Goal: Task Accomplishment & Management: Complete application form

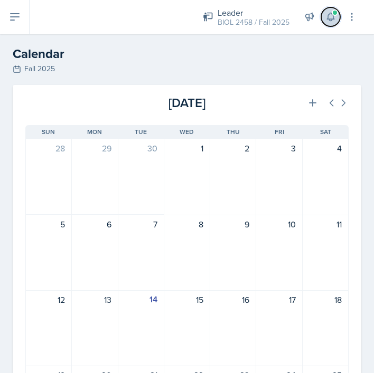
click at [326, 11] on button at bounding box center [330, 16] width 19 height 19
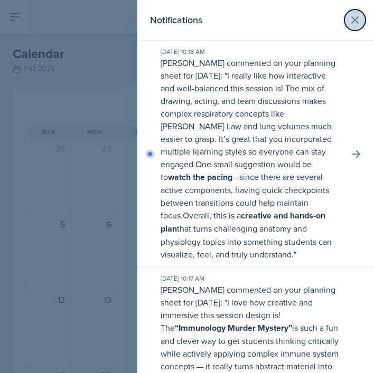
click at [351, 19] on icon at bounding box center [354, 20] width 13 height 13
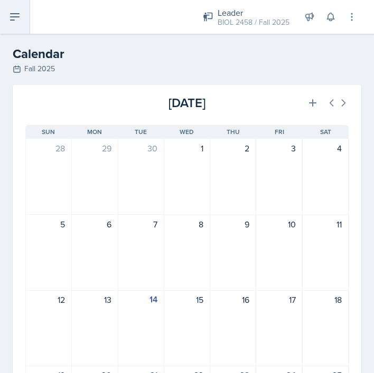
click at [14, 25] on button at bounding box center [15, 17] width 30 height 34
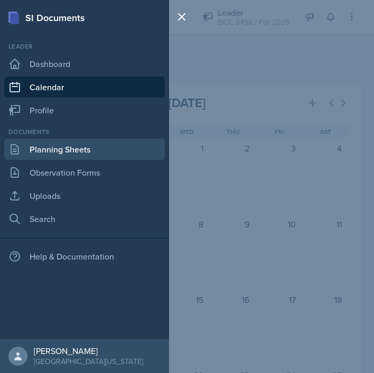
click at [71, 141] on link "Planning Sheets" at bounding box center [84, 149] width 160 height 21
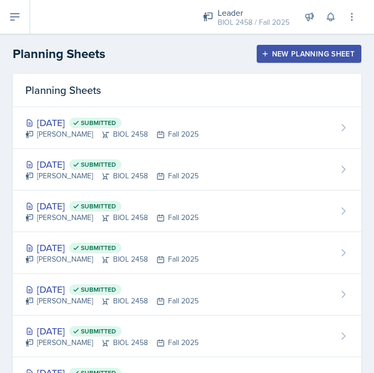
click at [303, 60] on button "New Planning Sheet" at bounding box center [309, 54] width 105 height 18
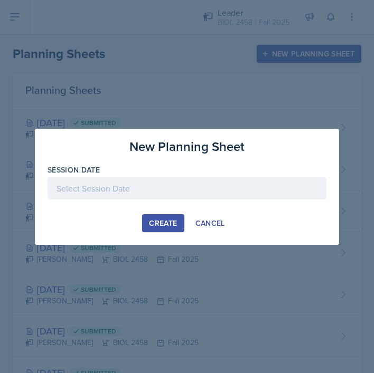
click at [184, 169] on div "Session Date" at bounding box center [187, 170] width 279 height 11
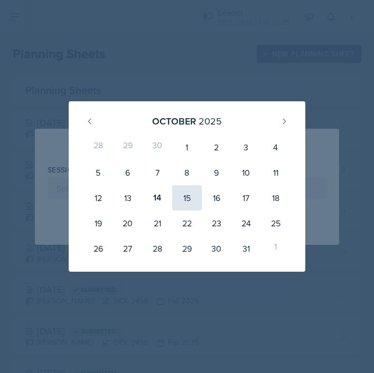
click at [184, 198] on div "15" at bounding box center [187, 197] width 30 height 25
type input "[DATE]"
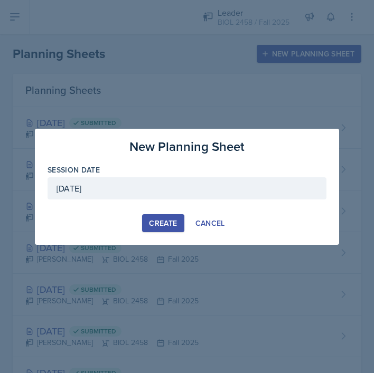
click at [162, 219] on div "Create" at bounding box center [163, 223] width 28 height 8
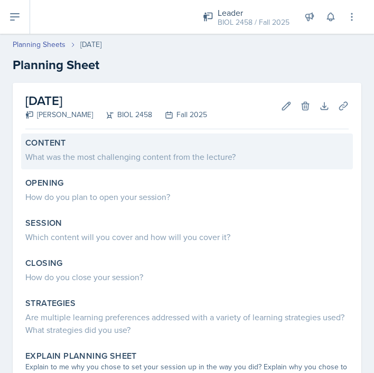
click at [159, 169] on div "Content What was the most challenging content from the lecture?" at bounding box center [187, 152] width 332 height 36
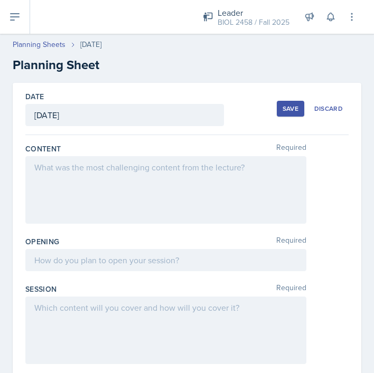
click at [114, 179] on div at bounding box center [165, 190] width 281 height 68
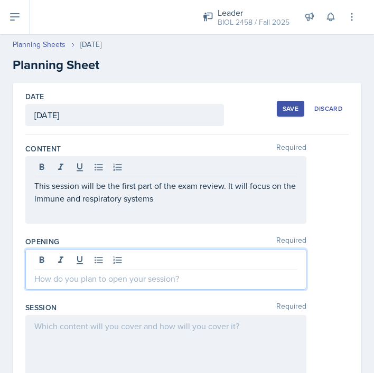
click at [106, 256] on div at bounding box center [165, 269] width 281 height 41
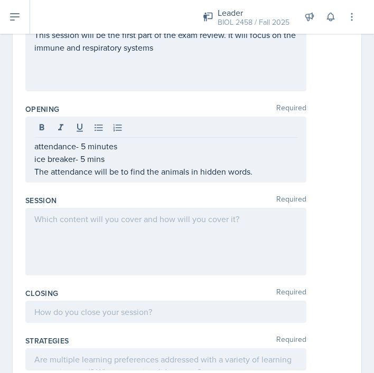
click at [151, 239] on div at bounding box center [165, 242] width 281 height 68
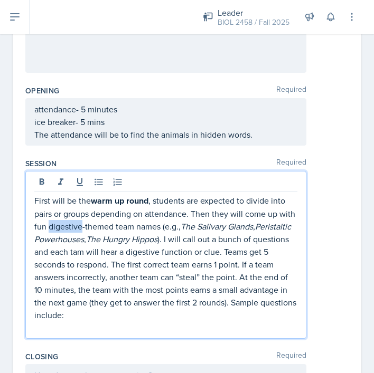
drag, startPoint x: 49, startPoint y: 226, endPoint x: 80, endPoint y: 226, distance: 31.1
click at [80, 226] on p "First will be the warm up round , students are expected to divide into pairs or…" at bounding box center [165, 257] width 263 height 127
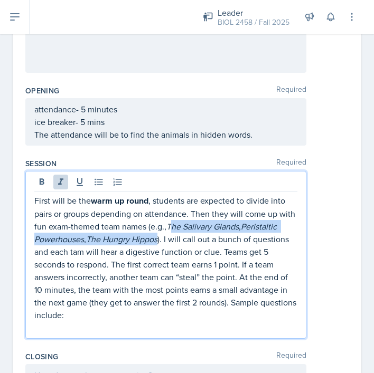
drag, startPoint x: 171, startPoint y: 227, endPoint x: 161, endPoint y: 236, distance: 13.1
click at [161, 236] on p "First will be the warm up round , students are expected to divide into pairs or…" at bounding box center [165, 257] width 263 height 127
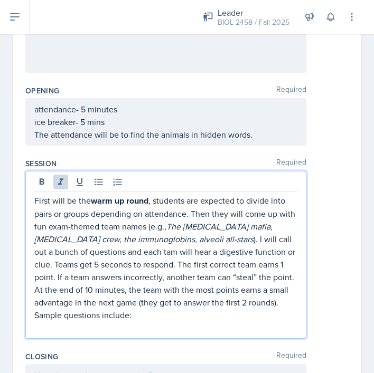
click at [117, 242] on em "The [MEDICAL_DATA] mafia, [MEDICAL_DATA] crew, the immunoglobins, alveoli all-s…" at bounding box center [154, 233] width 240 height 24
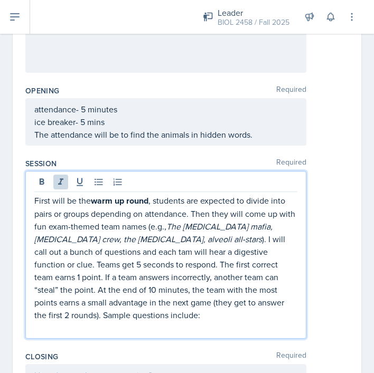
click at [139, 326] on p at bounding box center [165, 328] width 263 height 13
click at [112, 253] on p "First will be the warm up round , students are expected to divide into pairs or…" at bounding box center [165, 257] width 263 height 127
drag, startPoint x: 168, startPoint y: 254, endPoint x: 203, endPoint y: 251, distance: 34.4
click at [203, 251] on p "First will be the warm up round , students are expected to divide into pairs or…" at bounding box center [165, 257] width 263 height 127
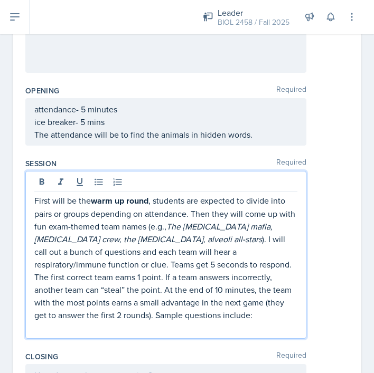
click at [163, 322] on p at bounding box center [165, 328] width 263 height 13
click at [36, 200] on p "First will be the warm up round , students are expected to divide into pairs or…" at bounding box center [165, 257] width 263 height 127
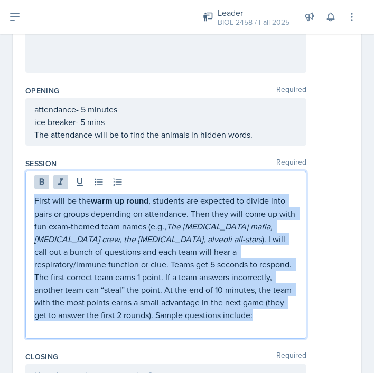
drag, startPoint x: 35, startPoint y: 198, endPoint x: 137, endPoint y: 315, distance: 154.5
click at [137, 315] on p "First will be the warm up round , students are expected to divide into pairs or…" at bounding box center [165, 257] width 263 height 127
copy p "First will be the warm up round , students are expected to divide into pairs or…"
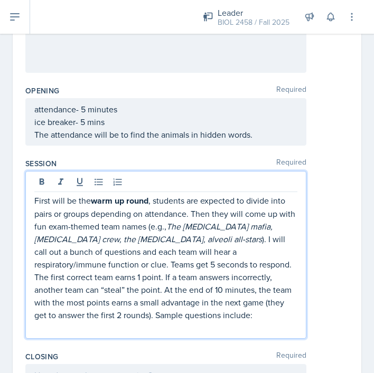
click at [155, 326] on p at bounding box center [165, 328] width 263 height 13
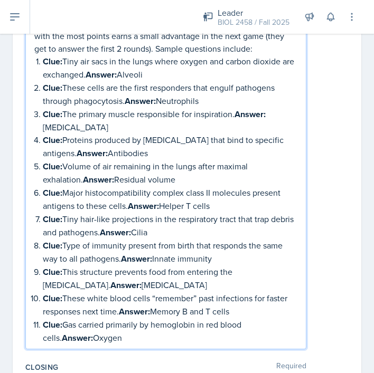
scroll to position [419, 0]
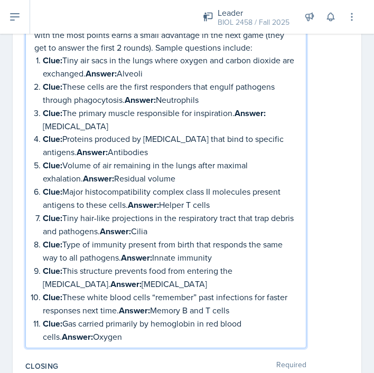
click at [62, 59] on p "Clue: Tiny air sacs in the lungs where oxygen and carbon dioxide are exchanged.…" at bounding box center [170, 67] width 254 height 26
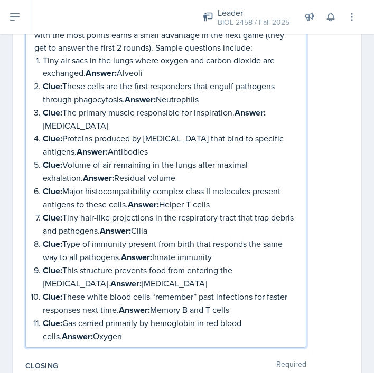
click at [65, 83] on p "Clue: These cells are the first responders that engulf pathogens through phagoc…" at bounding box center [170, 93] width 254 height 26
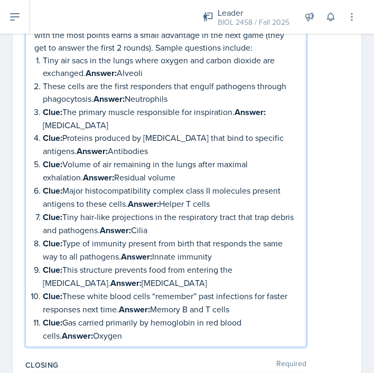
click at [63, 111] on p "Clue: The primary muscle responsible for inspiration. Answer: [MEDICAL_DATA]" at bounding box center [170, 119] width 254 height 26
click at [64, 131] on p "Clue: Proteins produced by [MEDICAL_DATA] that bind to specific antigens. Answe…" at bounding box center [170, 144] width 254 height 26
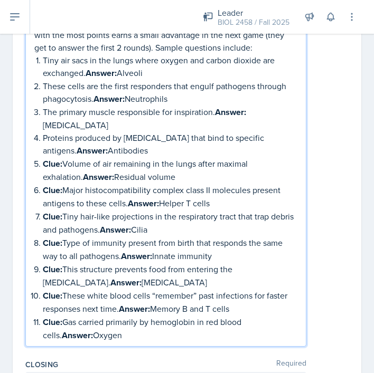
click at [63, 157] on p "Clue: Volume of air remaining in the lungs after maximal exhalation. Answer: Re…" at bounding box center [170, 170] width 254 height 26
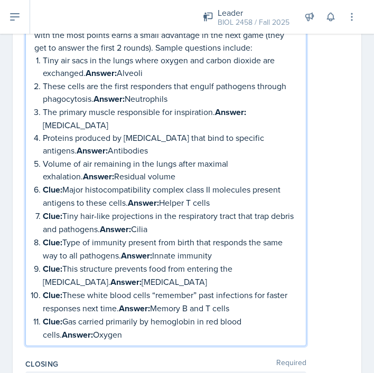
click at [64, 183] on p "Clue: Major histocompatibility complex class II molecules present antigens to t…" at bounding box center [170, 196] width 254 height 26
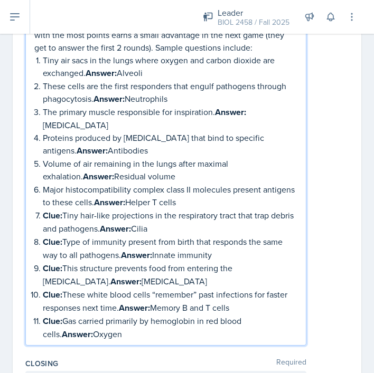
click at [65, 209] on p "Clue: Tiny hair-like projections in the respiratory tract that trap debris and …" at bounding box center [170, 222] width 254 height 26
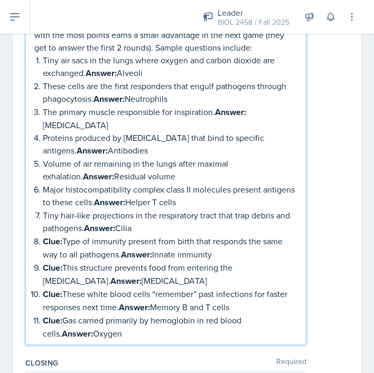
click at [64, 235] on p "Clue: Type of immunity present from birth that responds the same way to all pat…" at bounding box center [170, 248] width 254 height 26
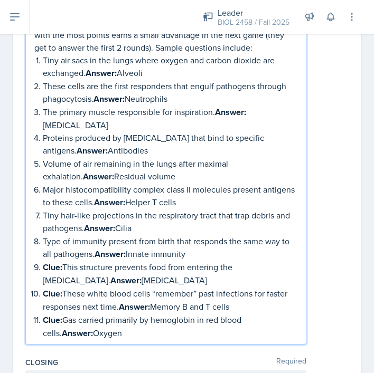
click at [63, 261] on p "Clue: This structure prevents food from entering the [MEDICAL_DATA]. Answer: [M…" at bounding box center [170, 274] width 254 height 26
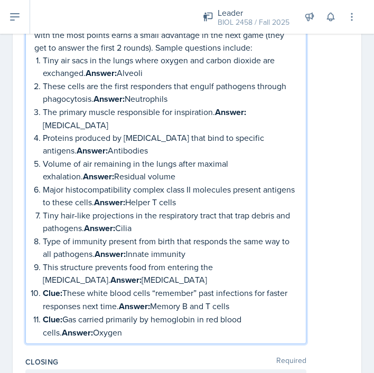
click at [65, 287] on p "Clue: These white blood cells “remember” past infections for faster responses n…" at bounding box center [170, 300] width 254 height 26
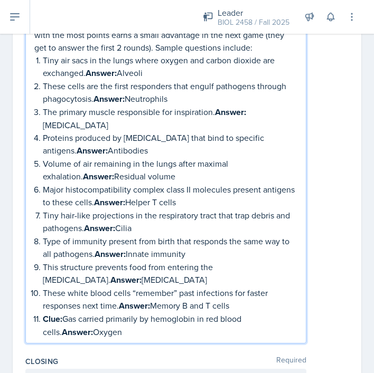
click at [64, 313] on p "Clue: Gas carried primarily by hemoglobin in red blood cells. Answer: Oxygen" at bounding box center [170, 326] width 254 height 26
click at [125, 319] on p "Gas carried primarily by hemoglobin in red blood cells. Answer: Oxygen" at bounding box center [170, 326] width 254 height 26
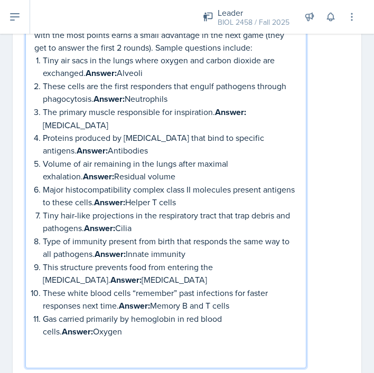
click at [54, 338] on p at bounding box center [165, 344] width 263 height 13
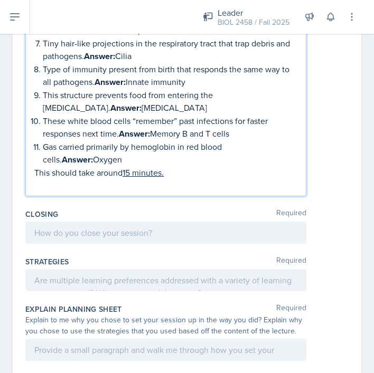
scroll to position [541, 0]
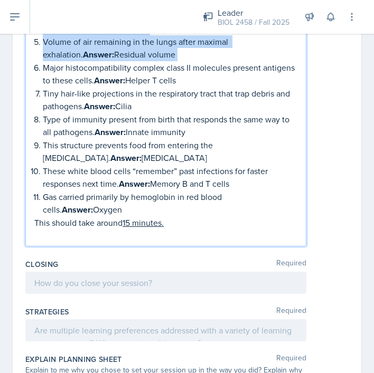
drag, startPoint x: 45, startPoint y: 148, endPoint x: 185, endPoint y: 192, distance: 146.3
click at [185, 192] on ol "Tiny air sacs in the lungs where oxygen and carbon dioxide are exchanged. Answe…" at bounding box center [170, 74] width 254 height 285
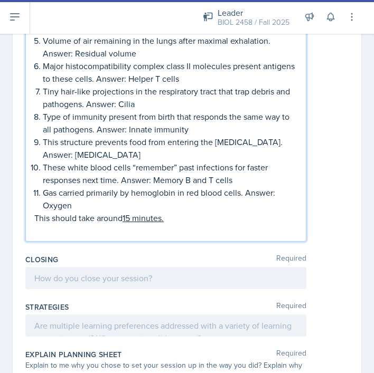
click at [212, 224] on p at bounding box center [165, 230] width 263 height 13
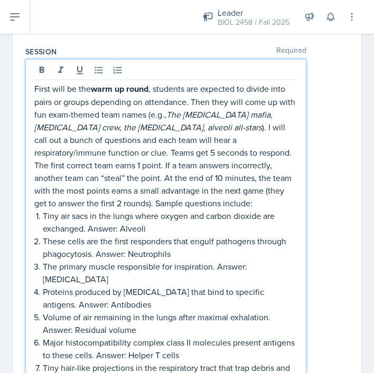
scroll to position [258, 0]
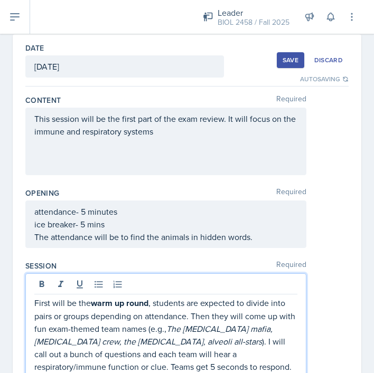
click at [180, 145] on div "This session will be the first part of the exam review. It will focus on the im…" at bounding box center [165, 142] width 281 height 68
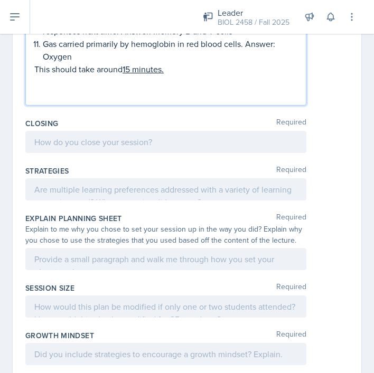
scroll to position [707, 0]
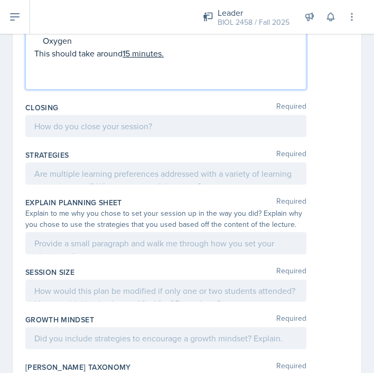
click at [149, 72] on p at bounding box center [165, 78] width 263 height 13
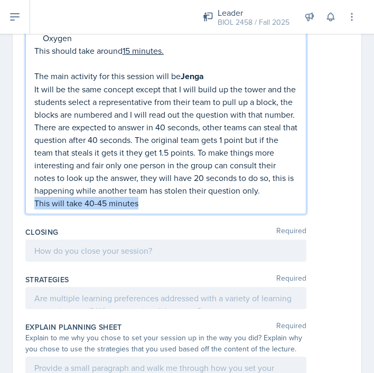
drag, startPoint x: 35, startPoint y: 190, endPoint x: 147, endPoint y: 192, distance: 111.9
click at [147, 197] on p "This will take 40-45 minutes" at bounding box center [165, 203] width 263 height 13
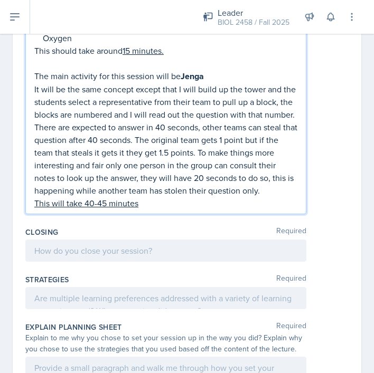
click at [154, 240] on div at bounding box center [165, 251] width 281 height 22
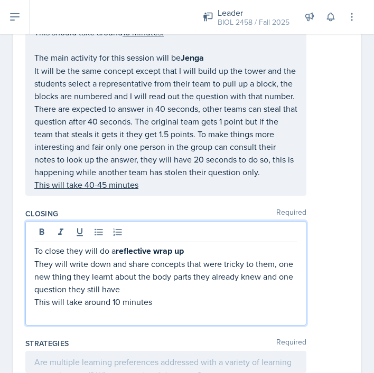
click at [72, 308] on p at bounding box center [165, 314] width 263 height 13
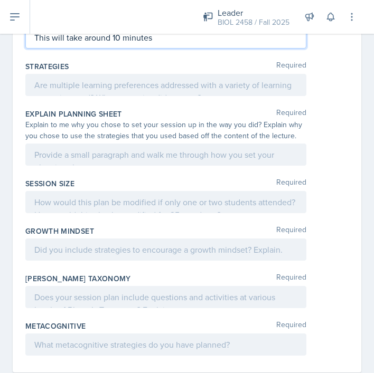
scroll to position [972, 0]
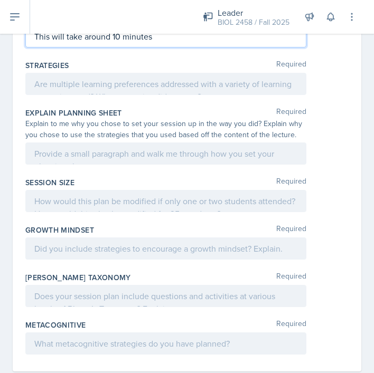
click at [159, 77] on div at bounding box center [165, 84] width 281 height 22
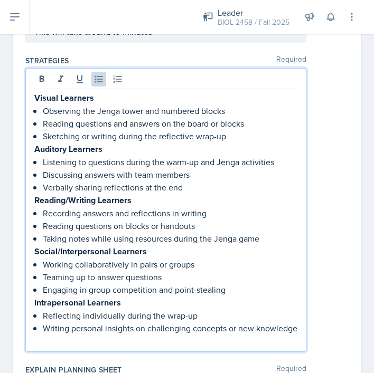
scroll to position [958, 0]
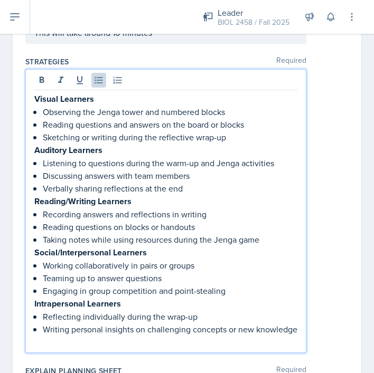
click at [89, 131] on p "Sketching or writing during the reflective wrap-up" at bounding box center [170, 137] width 254 height 13
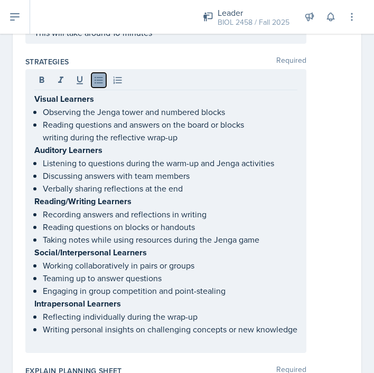
click at [101, 75] on icon at bounding box center [98, 80] width 11 height 11
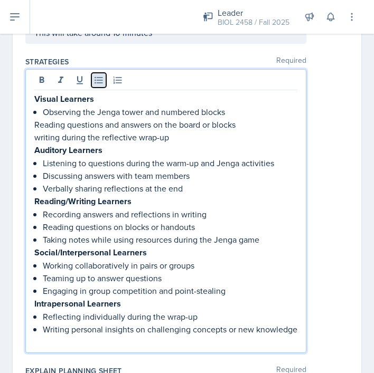
click at [101, 75] on icon at bounding box center [98, 80] width 11 height 11
click at [34, 118] on p "Reading questions and answers on the board or blocks" at bounding box center [165, 124] width 263 height 13
click at [94, 75] on icon at bounding box center [98, 80] width 11 height 11
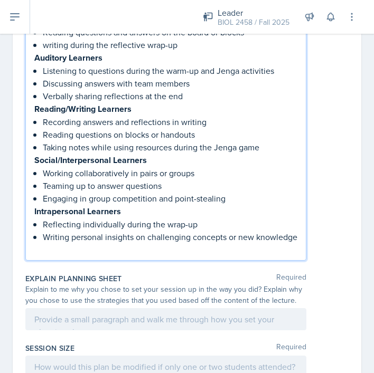
scroll to position [1063, 0]
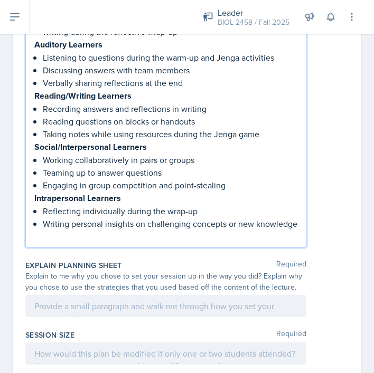
click at [73, 230] on p at bounding box center [165, 236] width 263 height 13
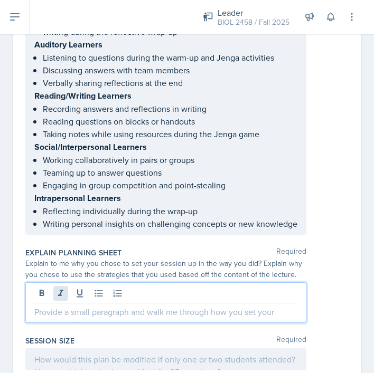
click at [54, 282] on div at bounding box center [165, 302] width 281 height 41
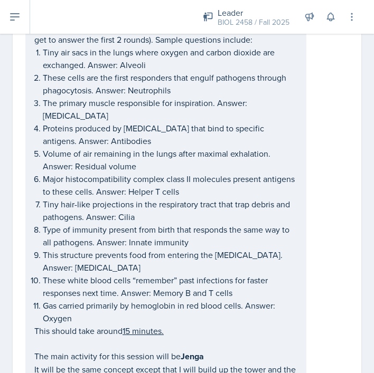
scroll to position [0, 0]
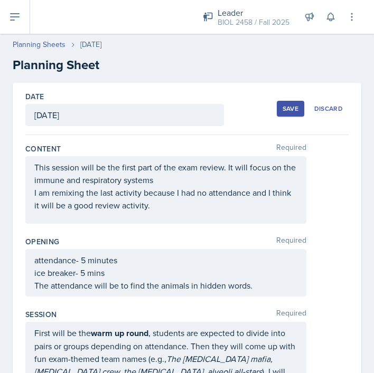
drag, startPoint x: 33, startPoint y: 193, endPoint x: 143, endPoint y: 215, distance: 111.5
click at [143, 215] on div "This session will be the first part of the exam review. It will focus on the im…" at bounding box center [165, 190] width 281 height 68
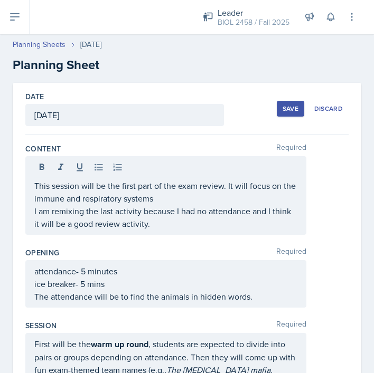
drag, startPoint x: 33, startPoint y: 210, endPoint x: 101, endPoint y: 222, distance: 69.7
click at [101, 222] on div "This session will be the first part of the exam review. It will focus on the im…" at bounding box center [165, 195] width 281 height 79
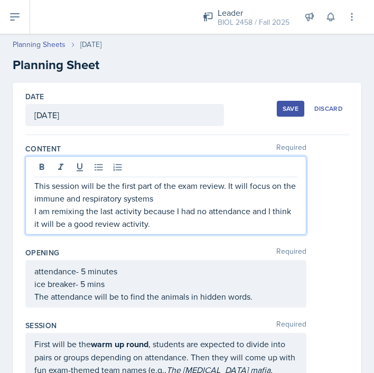
click at [83, 213] on p "I am remixing the last activity because I had no attendance and I think it will…" at bounding box center [165, 217] width 263 height 25
click at [136, 214] on p "I am reusing the last activity because I had no attendance and I think it will …" at bounding box center [165, 217] width 263 height 25
drag, startPoint x: 109, startPoint y: 213, endPoint x: 94, endPoint y: 212, distance: 14.3
click at [94, 212] on p "I am reusing the last activity because I had no attendance and I think it will …" at bounding box center [165, 217] width 263 height 25
click at [124, 213] on p "I am reusing the activity because I had no attendance and I think it will be a …" at bounding box center [165, 217] width 263 height 25
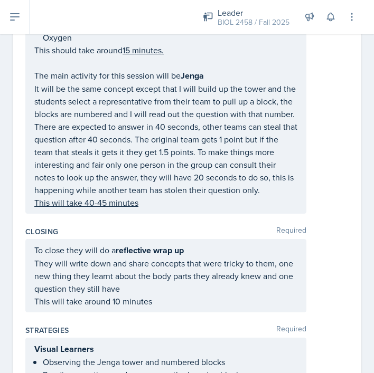
scroll to position [704, 0]
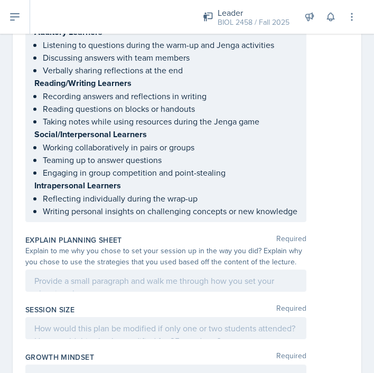
click at [75, 270] on div at bounding box center [165, 281] width 281 height 22
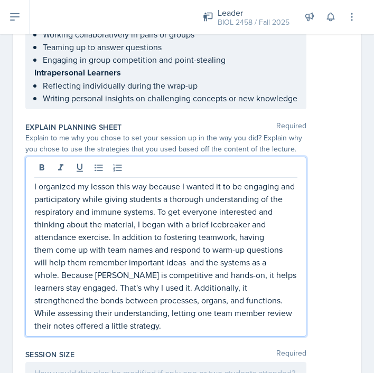
scroll to position [1179, 0]
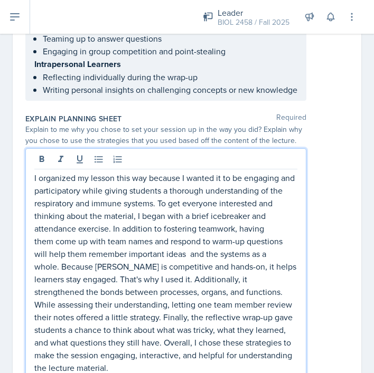
click at [188, 240] on p at bounding box center [165, 273] width 263 height 203
click at [100, 252] on p "I organized my lesson this way because I wanted it to be engaging and participa…" at bounding box center [165, 273] width 263 height 203
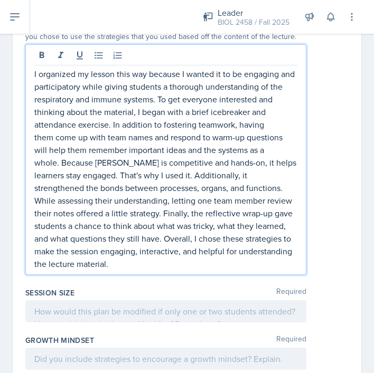
scroll to position [1402, 0]
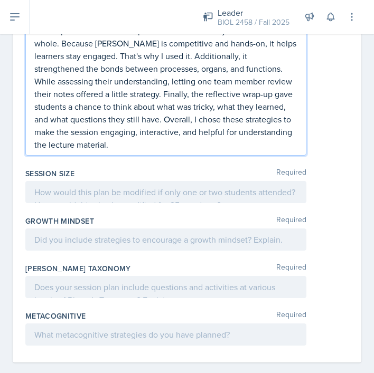
click at [122, 186] on p at bounding box center [165, 192] width 263 height 13
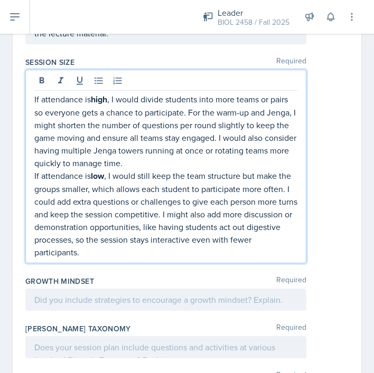
scroll to position [1536, 0]
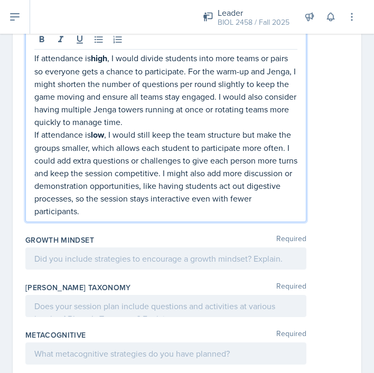
click at [72, 248] on div at bounding box center [165, 259] width 281 height 22
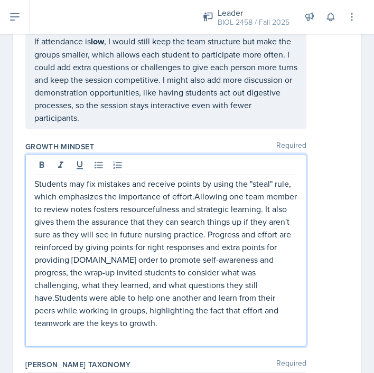
scroll to position [1613, 0]
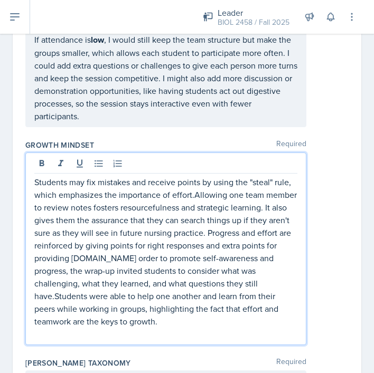
click at [194, 182] on p "Students may fix mistakes and receive points by using the "steal" rule, which e…" at bounding box center [165, 252] width 263 height 152
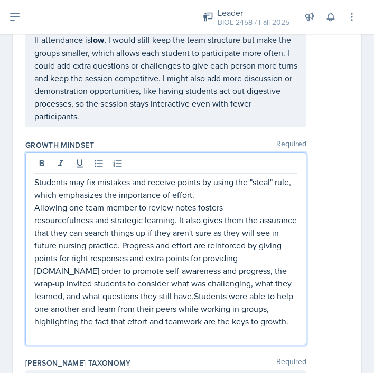
click at [146, 231] on p "Allowing one team member to review notes fosters resourcefulness and strategic …" at bounding box center [165, 264] width 263 height 127
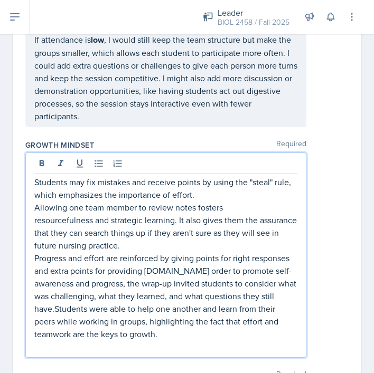
click at [191, 259] on p "Progress and effort are reinforced by giving points for right responses and ext…" at bounding box center [165, 296] width 263 height 89
click at [190, 258] on p "Progress and effort are reinforced by giving points for right responses and ext…" at bounding box center [165, 296] width 263 height 89
click at [188, 259] on p "Progress and effort are reinforced by giving points for right responses and ext…" at bounding box center [165, 296] width 263 height 89
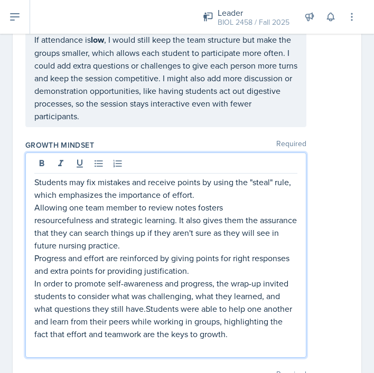
click at [145, 295] on p "In order to promote self-awareness and progress, the wrap-up invited students t…" at bounding box center [165, 308] width 263 height 63
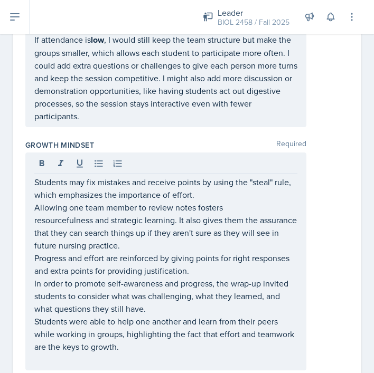
drag, startPoint x: 33, startPoint y: 169, endPoint x: 123, endPoint y: 301, distance: 159.5
click at [123, 301] on div "Students may fix mistakes and receive points by using the "steal" rule, which e…" at bounding box center [165, 262] width 281 height 218
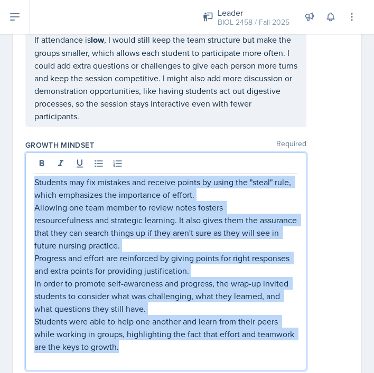
drag, startPoint x: 36, startPoint y: 167, endPoint x: 125, endPoint y: 326, distance: 182.0
click at [125, 326] on div "Students may fix mistakes and receive points by using the "steal" rule, which e…" at bounding box center [165, 271] width 263 height 190
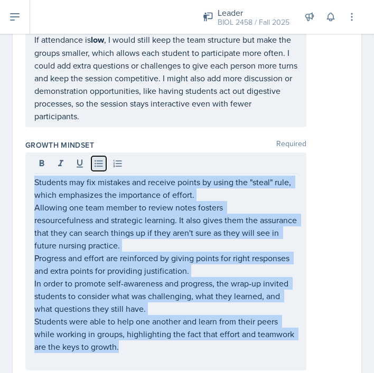
click at [95, 160] on icon at bounding box center [98, 163] width 8 height 7
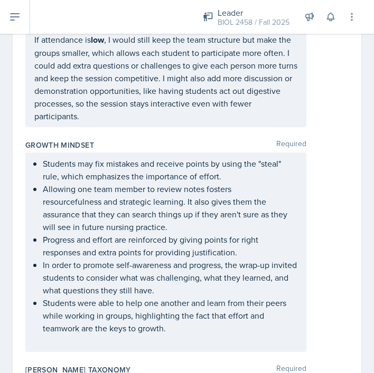
click at [63, 332] on div "Students may fix mistakes and receive points by using the "steal" rule, which e…" at bounding box center [165, 253] width 281 height 200
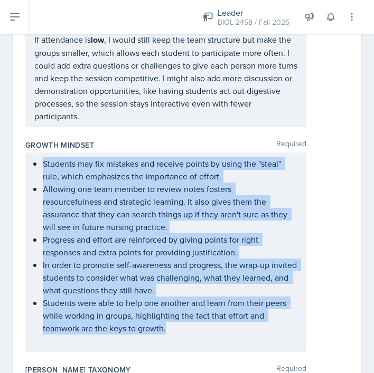
scroll to position [1631, 0]
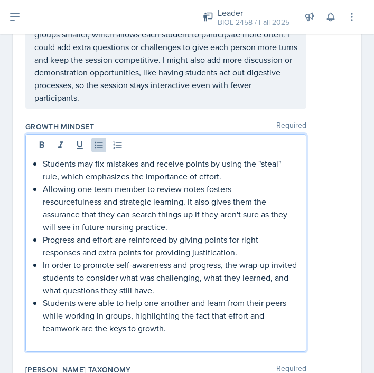
click at [60, 332] on div "Students may fix mistakes and receive points by using the "steal" rule, which e…" at bounding box center [165, 243] width 281 height 218
click at [41, 335] on p at bounding box center [165, 341] width 263 height 13
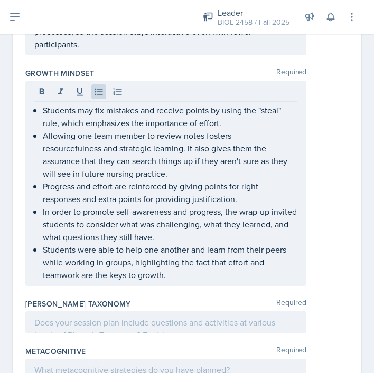
scroll to position [1719, 0]
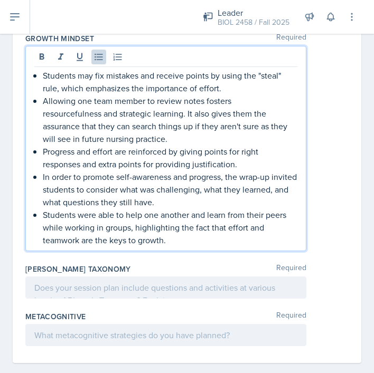
click at [60, 277] on div at bounding box center [165, 288] width 281 height 22
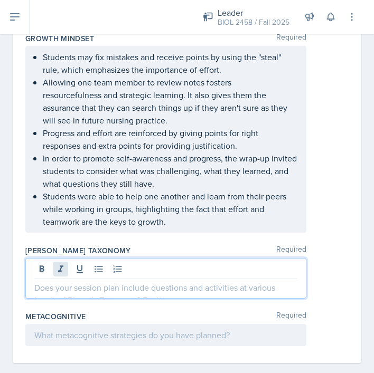
scroll to position [1701, 0]
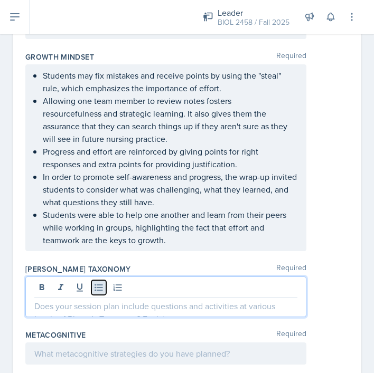
click at [101, 282] on icon at bounding box center [98, 287] width 11 height 11
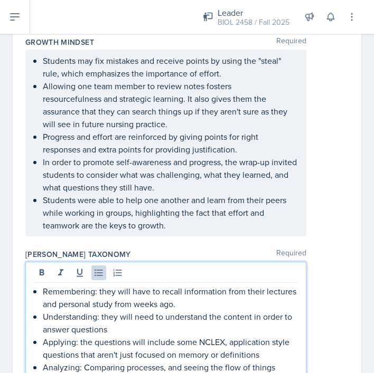
scroll to position [1741, 0]
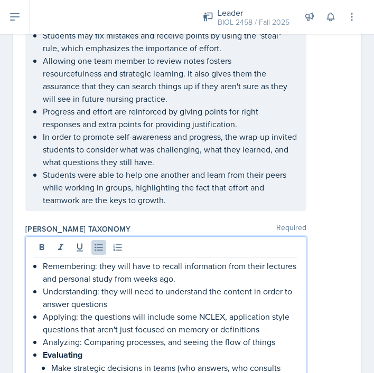
click at [51, 362] on p "Make strategic decisions in teams (who answers, who consults notes)" at bounding box center [174, 374] width 246 height 25
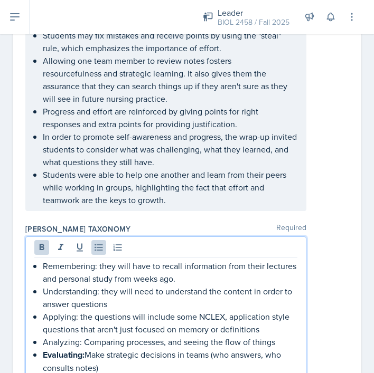
drag, startPoint x: 42, startPoint y: 339, endPoint x: 87, endPoint y: 342, distance: 44.5
click at [87, 342] on div "Remembering: they will have to recall information from their lectures and perso…" at bounding box center [165, 317] width 263 height 115
click at [122, 355] on p "Evaluating: Make strategic decisions in teams (who answers, who consults notes)" at bounding box center [170, 360] width 254 height 25
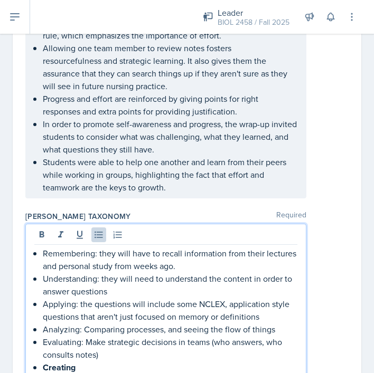
click at [49, 365] on li "Creating Reflect and generate new insights about the digestive system" at bounding box center [170, 374] width 254 height 26
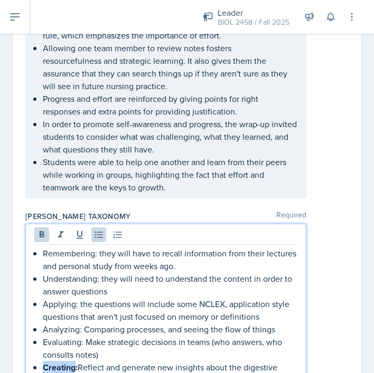
drag, startPoint x: 43, startPoint y: 355, endPoint x: 77, endPoint y: 355, distance: 33.8
click at [77, 362] on strong "Creating:" at bounding box center [60, 368] width 35 height 12
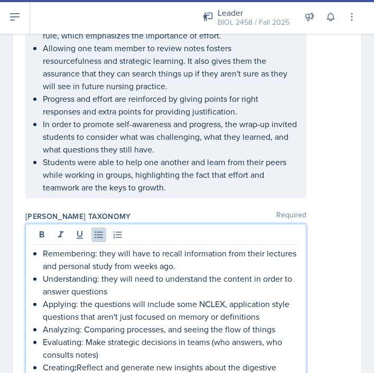
click at [97, 361] on p "Creating : Reflect and generate new insights about the digestive system" at bounding box center [170, 374] width 254 height 26
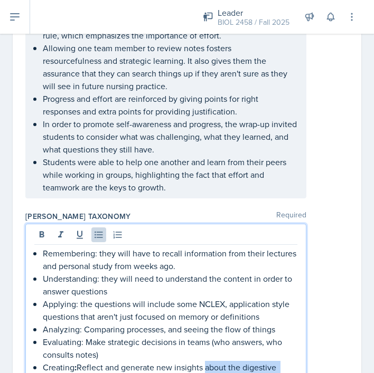
drag, startPoint x: 207, startPoint y: 353, endPoint x: 209, endPoint y: 361, distance: 8.0
click at [209, 361] on p "Creating : Reflect and generate new insights about the digestive system" at bounding box center [170, 374] width 254 height 26
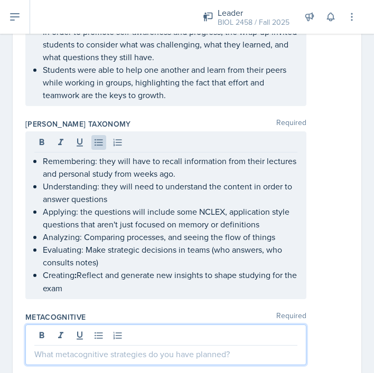
click at [133, 348] on p at bounding box center [165, 354] width 263 height 13
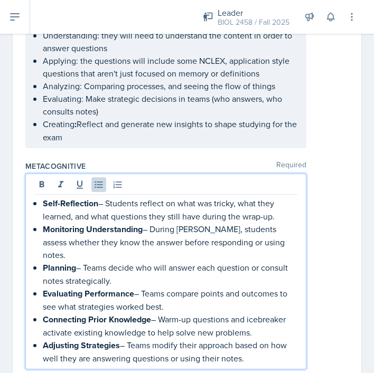
scroll to position [1987, 0]
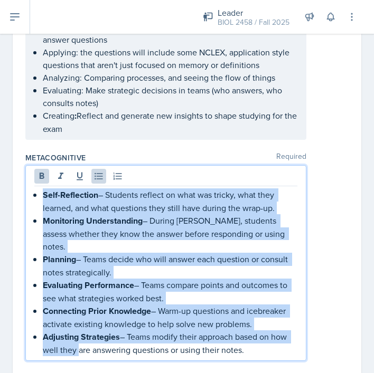
drag, startPoint x: 37, startPoint y: 179, endPoint x: 76, endPoint y: 323, distance: 148.2
click at [76, 323] on ul "Self-Reflection – Students reflect on what was tricky, what they learned, and w…" at bounding box center [170, 272] width 254 height 168
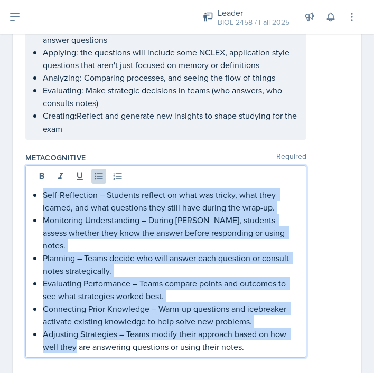
scroll to position [1986, 0]
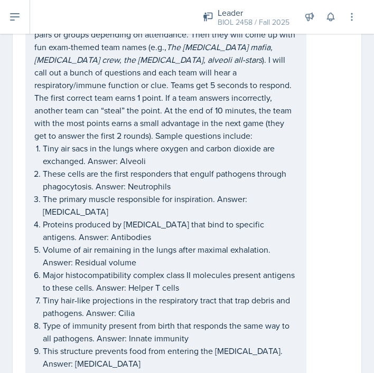
scroll to position [0, 0]
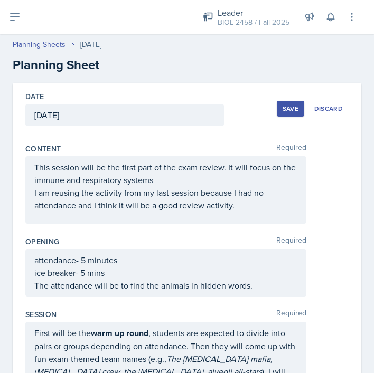
click at [287, 111] on div "Save" at bounding box center [290, 109] width 16 height 8
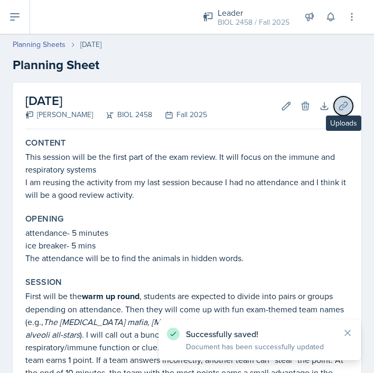
click at [345, 105] on icon at bounding box center [343, 106] width 11 height 11
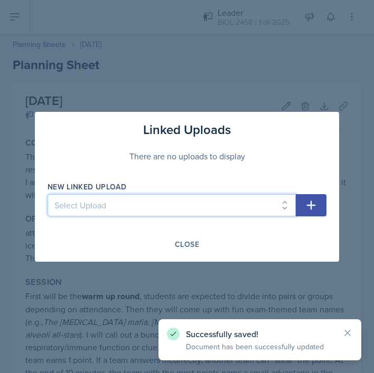
click at [283, 198] on select "Select Upload 09/17 Escape Room 08/04 session 09/10 upload 09/18 Jeopardy 09/24…" at bounding box center [172, 205] width 248 height 22
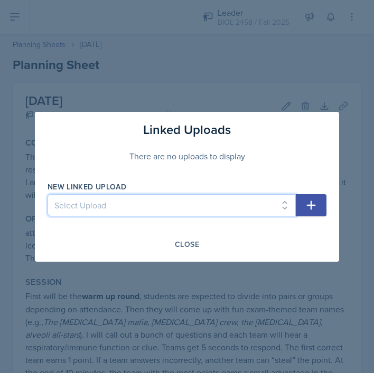
select select "cac3afcb-c3df-4b8d-81ef-9b7a01960ef2"
click at [48, 194] on select "Select Upload 09/17 Escape Room 08/04 session 09/10 upload 09/18 Jeopardy 09/24…" at bounding box center [172, 205] width 248 height 22
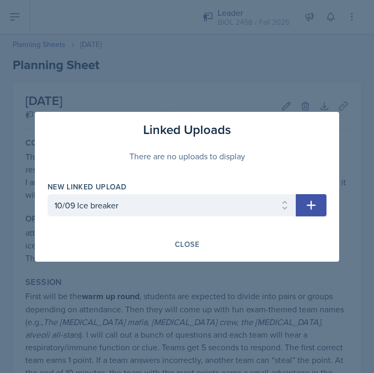
click at [313, 204] on icon "button" at bounding box center [311, 205] width 13 height 13
select select
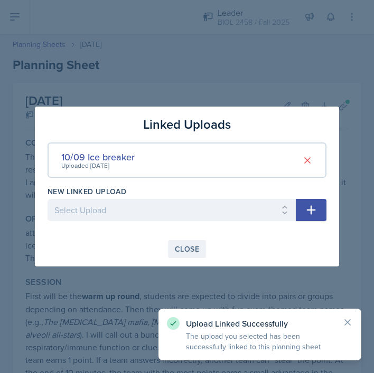
click at [187, 251] on div "Close" at bounding box center [187, 249] width 24 height 8
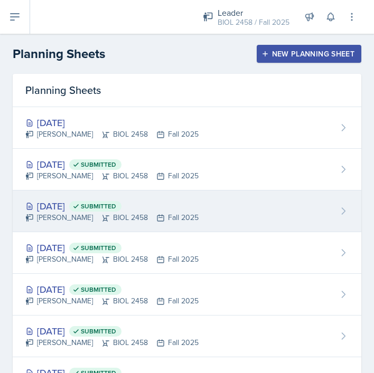
click at [82, 206] on div "[DATE] Submitted" at bounding box center [111, 206] width 173 height 14
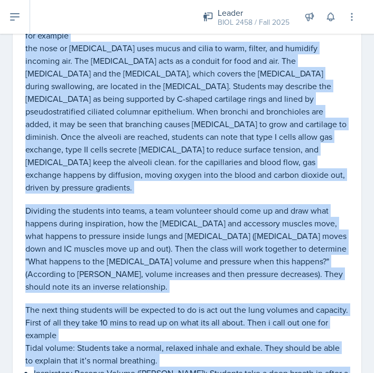
scroll to position [555, 0]
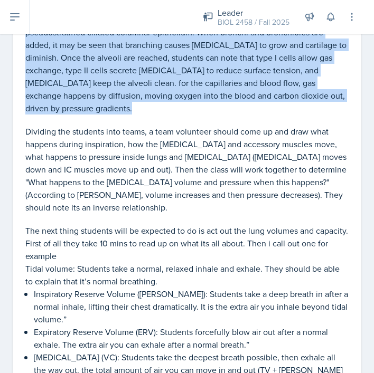
drag, startPoint x: 26, startPoint y: 157, endPoint x: 47, endPoint y: 93, distance: 67.3
click at [47, 93] on div "To begin, one of the students will volunteer to draw the flow of the respirator…" at bounding box center [186, 206] width 323 height 589
copy div "To begin, one of the students will volunteer to draw the flow of the respirator…"
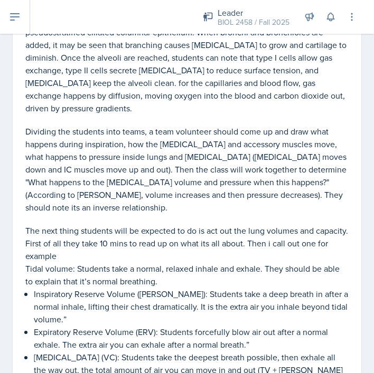
click at [88, 224] on p "The next thing students will be expected to do is act out the lung volumes and …" at bounding box center [186, 243] width 323 height 38
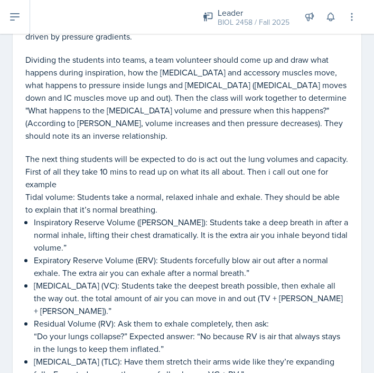
scroll to position [637, 0]
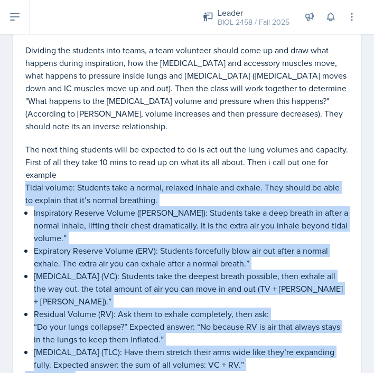
drag, startPoint x: 25, startPoint y: 163, endPoint x: 74, endPoint y: 345, distance: 188.1
click at [74, 345] on div "To begin, one of the students will volunteer to draw the flow of the respirator…" at bounding box center [186, 125] width 323 height 589
copy div "Tidal volume: Students take a normal, relaxed inhale and exhale. They should be…"
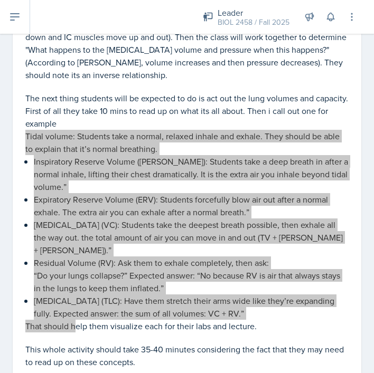
scroll to position [706, 0]
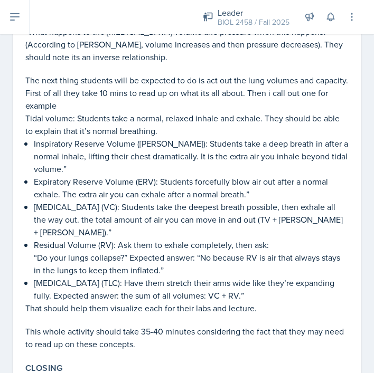
click at [276, 315] on p at bounding box center [186, 320] width 323 height 11
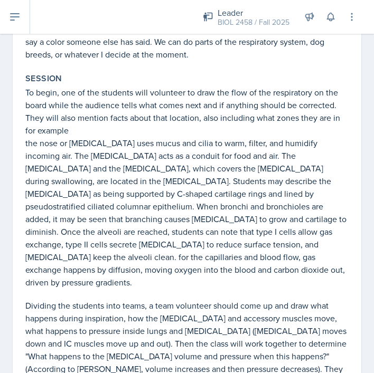
scroll to position [400, 0]
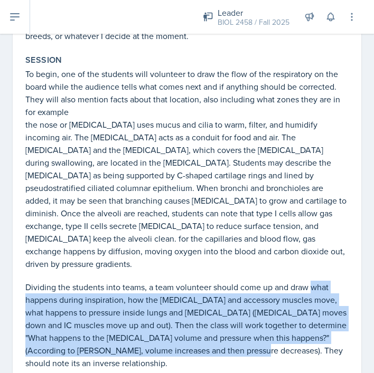
drag, startPoint x: 312, startPoint y: 262, endPoint x: 236, endPoint y: 329, distance: 101.0
click at [236, 329] on p "Dividing the students into teams, a team volunteer should come up and draw what…" at bounding box center [186, 325] width 323 height 89
copy p "what happens during inspiration, how the [MEDICAL_DATA] and accessory muscles m…"
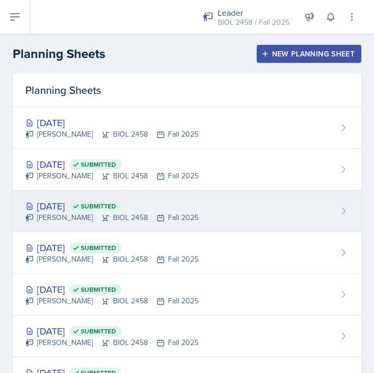
click at [77, 204] on div "[DATE] Submitted" at bounding box center [111, 206] width 173 height 14
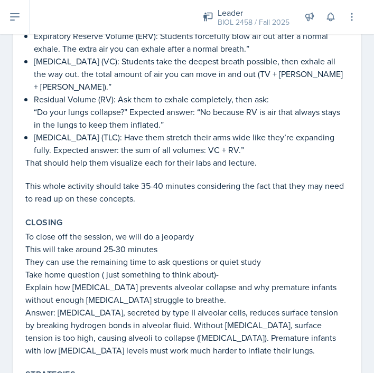
scroll to position [853, 0]
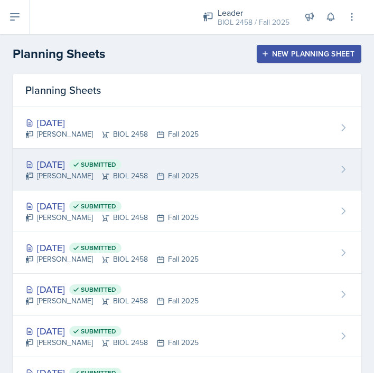
click at [84, 161] on div "[DATE] Submitted" at bounding box center [111, 164] width 173 height 14
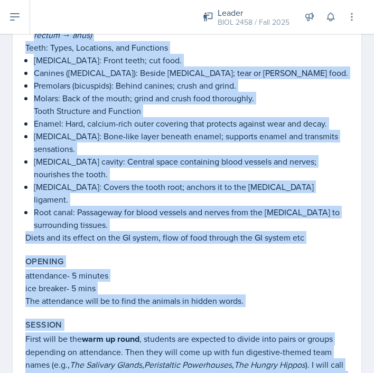
scroll to position [301, 0]
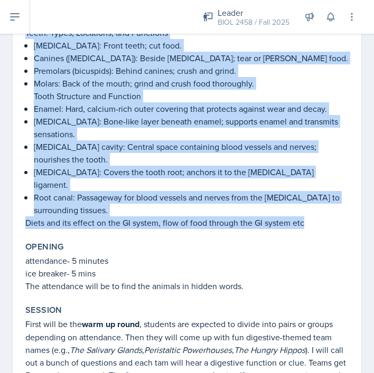
drag, startPoint x: 34, startPoint y: 145, endPoint x: 112, endPoint y: 194, distance: 92.3
click at [112, 194] on div "Content This session is going to cover the Digestive system. It will look at de…" at bounding box center [187, 32] width 332 height 401
copy div "Loremipsu: Dolors amet cons adi elits. (Doeiu) Temporinci: Utlabore et dolo mag…"
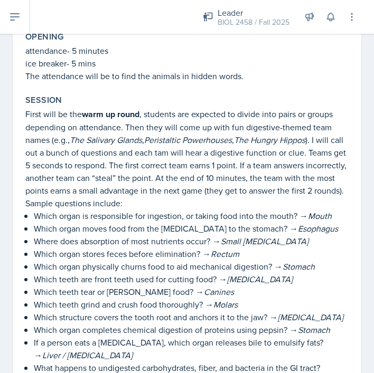
scroll to position [513, 0]
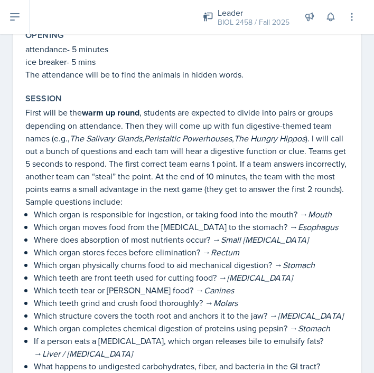
click at [102, 208] on p "Which organ is responsible for ingestion, or taking food into the mouth? → Mouth" at bounding box center [191, 214] width 315 height 13
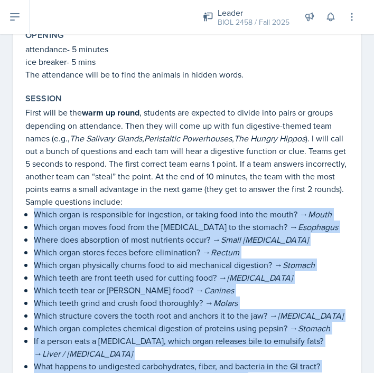
drag, startPoint x: 35, startPoint y: 175, endPoint x: 228, endPoint y: 344, distance: 255.9
click at [228, 344] on div "First will be the warm up round , students are expected to divide into pairs or…" at bounding box center [186, 321] width 323 height 430
copy div "Which organ is responsible for ingestion, or taking food into the mouth? → Mout…"
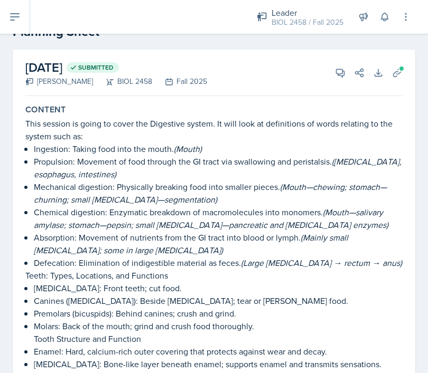
scroll to position [0, 0]
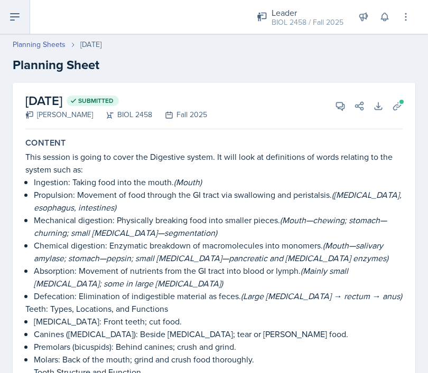
click at [20, 26] on button at bounding box center [15, 17] width 30 height 34
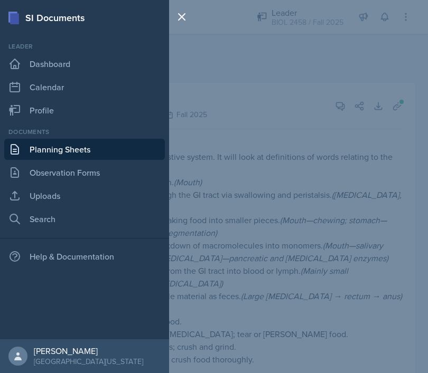
click at [53, 144] on link "Planning Sheets" at bounding box center [84, 149] width 160 height 21
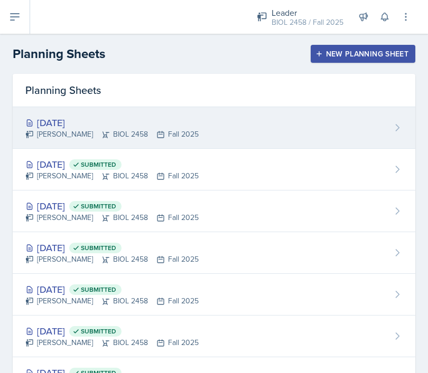
click at [224, 114] on div "[DATE] [PERSON_NAME] BIOL 2458 Fall 2025" at bounding box center [214, 128] width 402 height 42
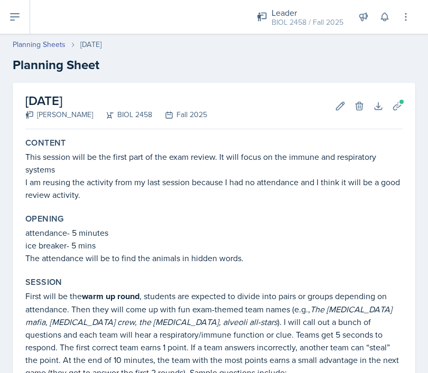
click at [373, 58] on h2 "Planning Sheet" at bounding box center [214, 64] width 402 height 19
click at [28, 22] on button at bounding box center [15, 17] width 30 height 34
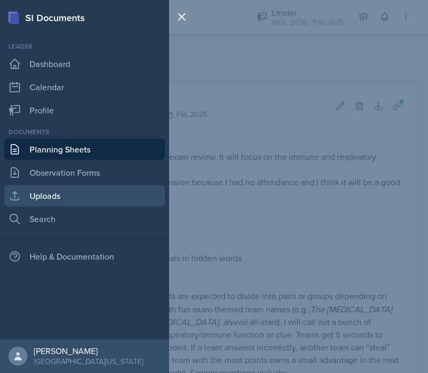
click at [69, 191] on link "Uploads" at bounding box center [84, 195] width 160 height 21
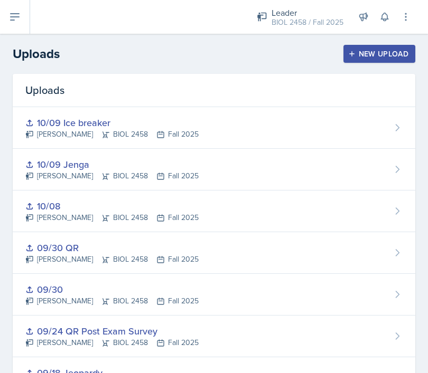
click at [361, 53] on div "New Upload" at bounding box center [379, 54] width 59 height 8
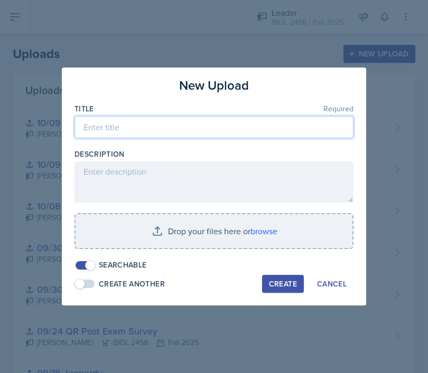
click at [209, 137] on input at bounding box center [213, 127] width 279 height 22
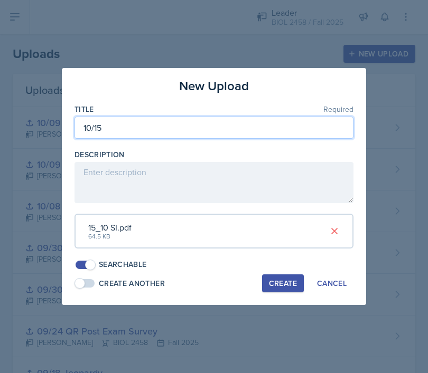
type input "10/15"
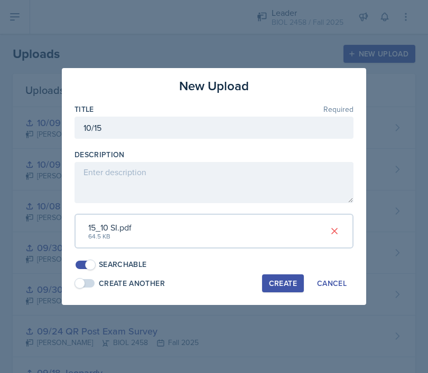
click at [276, 283] on div "Create" at bounding box center [283, 283] width 28 height 8
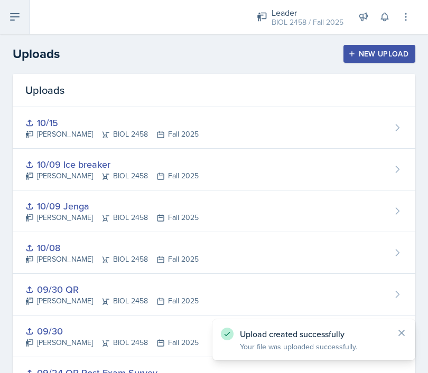
click at [24, 20] on button at bounding box center [15, 17] width 30 height 34
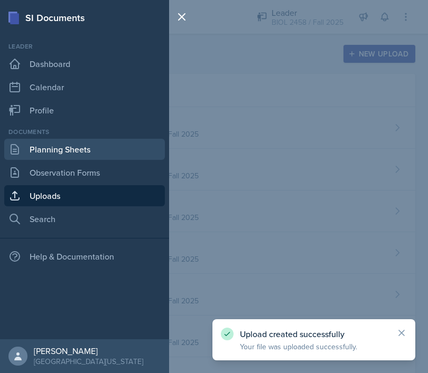
click at [56, 155] on link "Planning Sheets" at bounding box center [84, 149] width 160 height 21
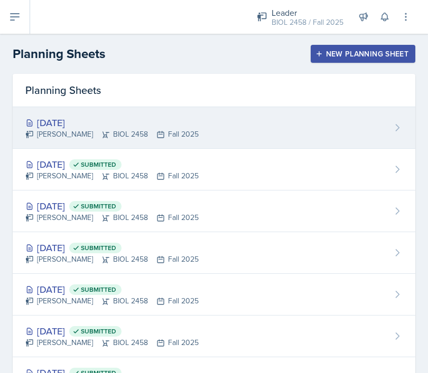
click at [105, 120] on div "[DATE]" at bounding box center [111, 123] width 173 height 14
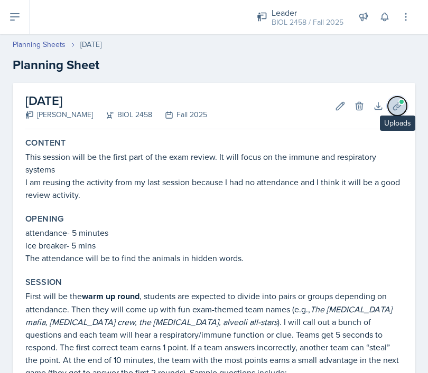
click at [373, 104] on icon at bounding box center [397, 106] width 8 height 8
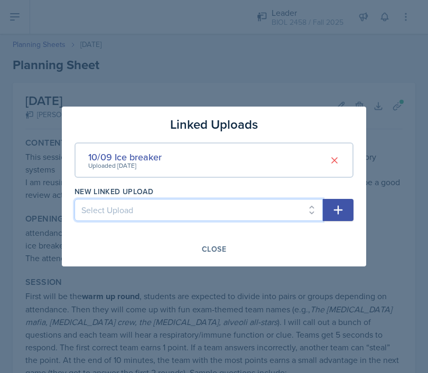
click at [209, 214] on select "Select Upload 09/17 Escape Room 08/04 session 09/10 upload 09/18 Jeopardy 09/24…" at bounding box center [198, 210] width 248 height 22
select select "a485b05d-d349-4b9b-8807-5b10a6904100"
click at [74, 199] on select "Select Upload 09/17 Escape Room 08/04 session 09/10 upload 09/18 Jeopardy 09/24…" at bounding box center [198, 210] width 248 height 22
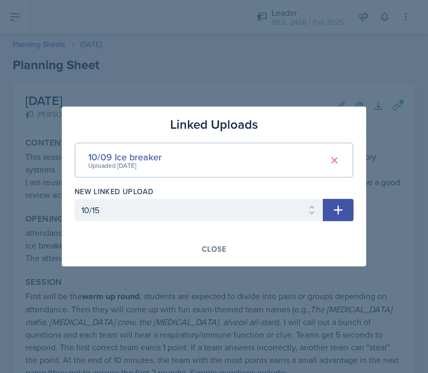
click at [332, 210] on icon "button" at bounding box center [338, 210] width 13 height 13
select select
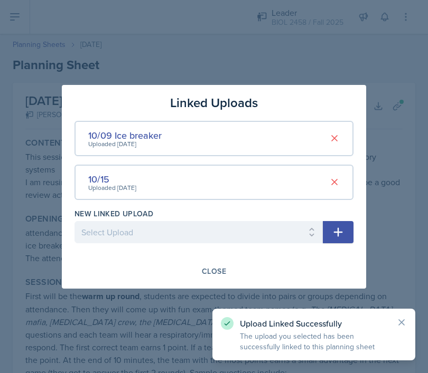
click at [373, 141] on div at bounding box center [214, 186] width 428 height 373
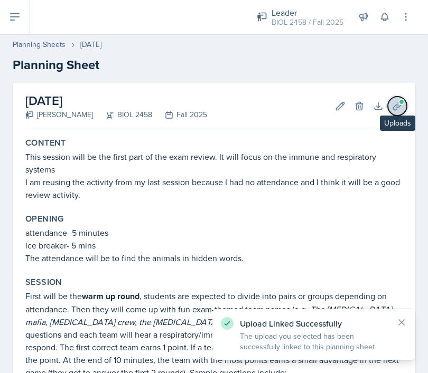
click at [373, 112] on button "Uploads" at bounding box center [396, 106] width 19 height 19
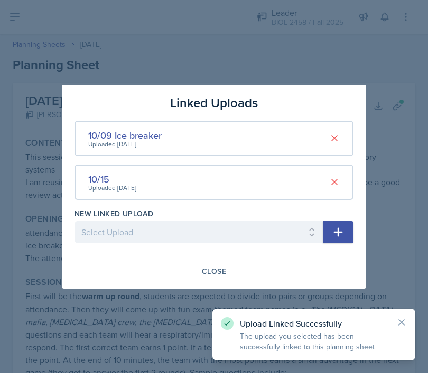
click at [373, 56] on div at bounding box center [214, 186] width 428 height 373
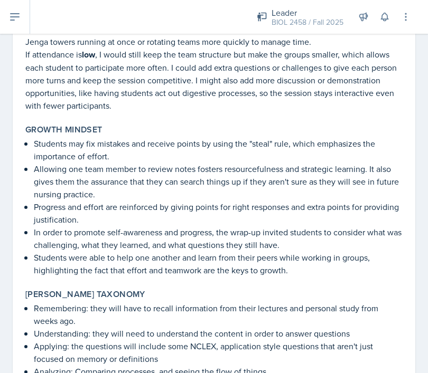
scroll to position [1533, 0]
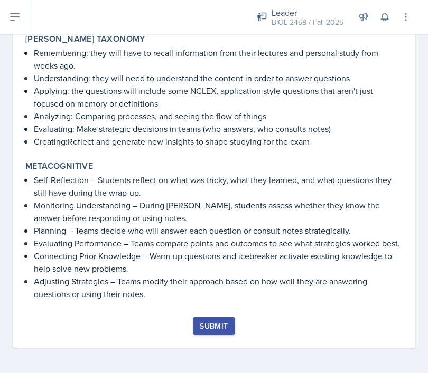
click at [221, 326] on div "Submit" at bounding box center [214, 326] width 28 height 8
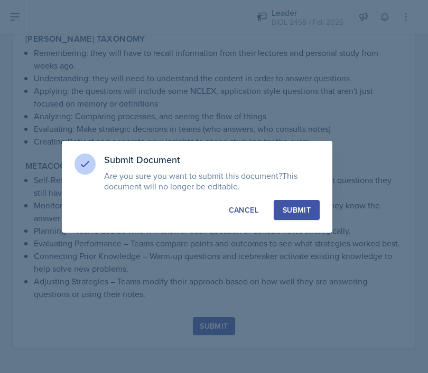
click at [302, 218] on button "Submit" at bounding box center [296, 210] width 46 height 20
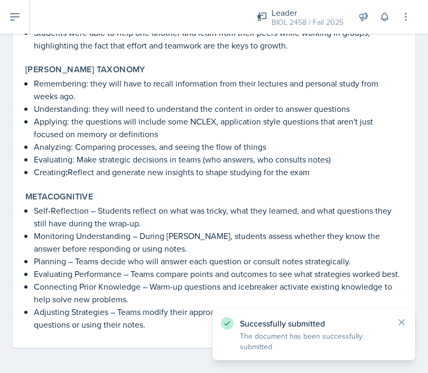
scroll to position [1502, 0]
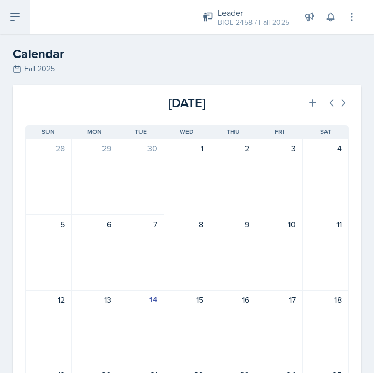
click at [22, 20] on button at bounding box center [15, 17] width 30 height 34
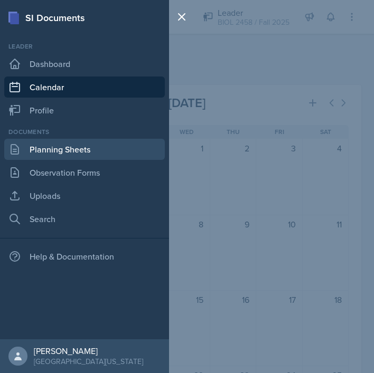
click at [58, 145] on link "Planning Sheets" at bounding box center [84, 149] width 160 height 21
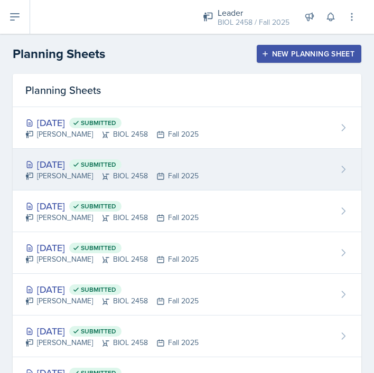
click at [168, 157] on div "[DATE] Submitted" at bounding box center [111, 164] width 173 height 14
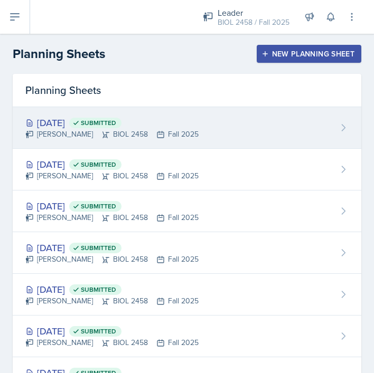
click at [79, 125] on div "[DATE] Submitted" at bounding box center [111, 123] width 173 height 14
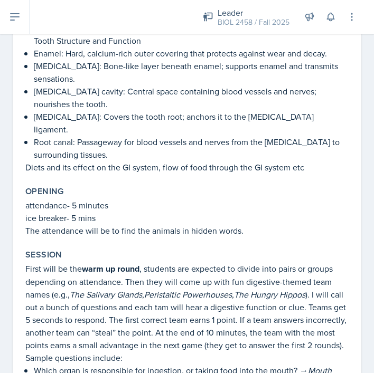
scroll to position [362, 0]
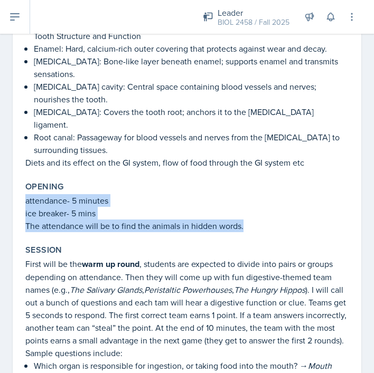
drag, startPoint x: 25, startPoint y: 161, endPoint x: 261, endPoint y: 189, distance: 237.1
click at [261, 194] on div "attendance- 5 minutes ice breaker- 5 mins The attendance will be to find the an…" at bounding box center [186, 213] width 323 height 38
copy div "attendance- 5 minutes ice breaker- 5 mins The attendance will be to find the an…"
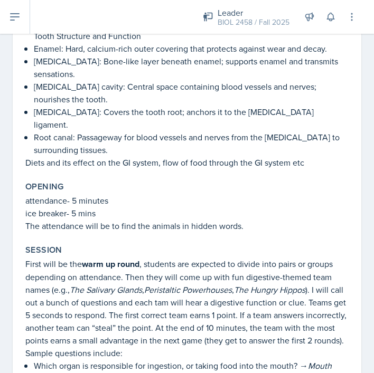
click at [225, 245] on div "Session" at bounding box center [186, 250] width 323 height 11
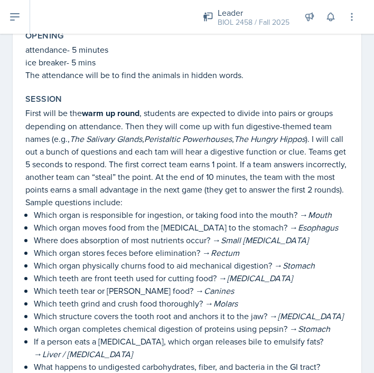
scroll to position [507, 0]
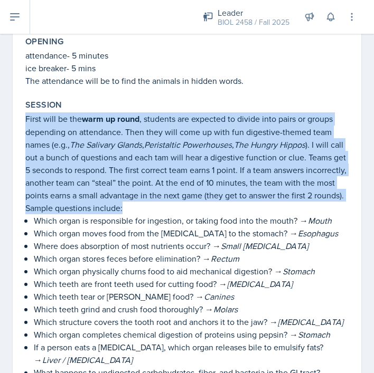
drag, startPoint x: 26, startPoint y: 82, endPoint x: 225, endPoint y: 166, distance: 215.5
click at [225, 166] on p "First will be the warm up round , students are expected to divide into pairs or…" at bounding box center [186, 163] width 323 height 102
copy p "First will be the warm up round , students are expected to divide into pairs or…"
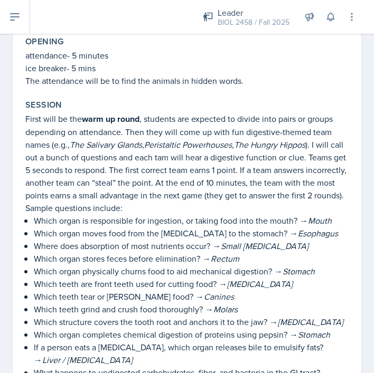
click at [128, 252] on p "Which organ stores feces before elimination? → Rectum" at bounding box center [191, 258] width 315 height 13
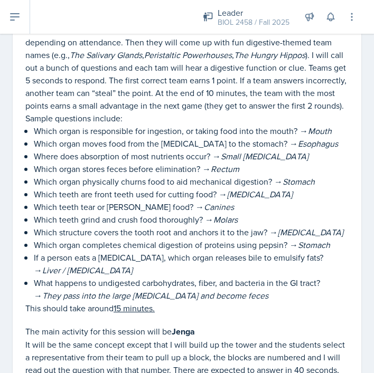
scroll to position [599, 0]
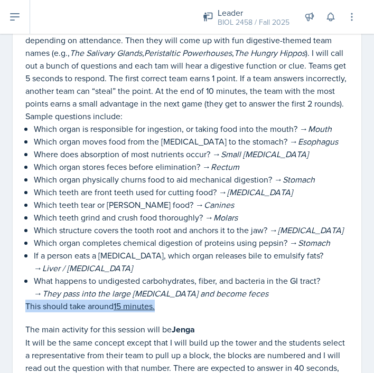
drag, startPoint x: 25, startPoint y: 268, endPoint x: 163, endPoint y: 268, distance: 137.3
click at [163, 300] on p "This should take around 15 minutes." at bounding box center [186, 306] width 323 height 13
copy p "This should take around 15 minutes."
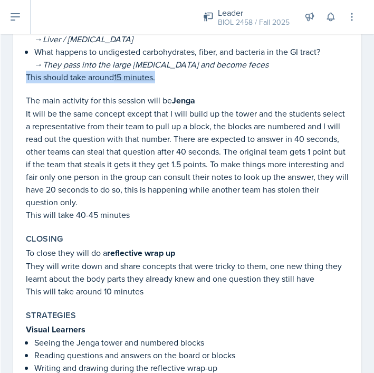
scroll to position [801, 0]
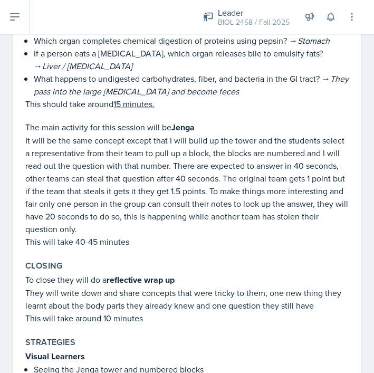
click at [268, 150] on p "It will be the same concept except that I will build up the tower and the stude…" at bounding box center [187, 184] width 324 height 101
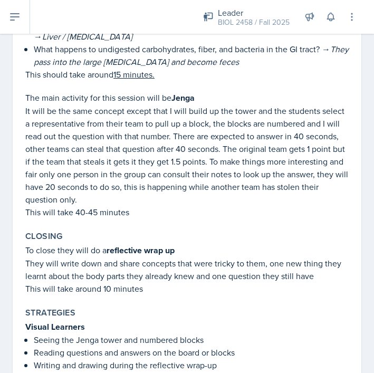
scroll to position [831, 0]
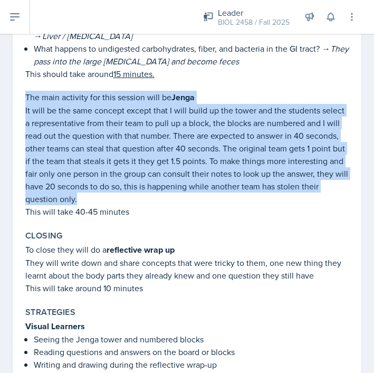
drag, startPoint x: 26, startPoint y: 58, endPoint x: 105, endPoint y: 157, distance: 126.6
click at [105, 157] on div "First will be the warm up round , students are expected to divide into pairs or…" at bounding box center [187, 3] width 324 height 430
copy div "The main activity for this session will be Jenga It will be the same concept ex…"
click at [147, 244] on strong "reflective wrap up" at bounding box center [141, 250] width 68 height 12
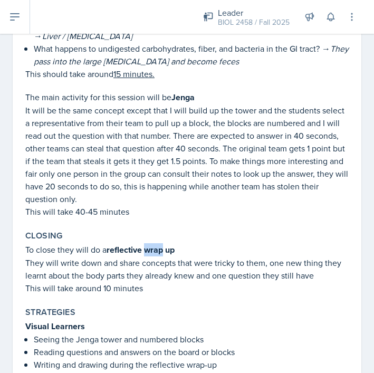
click at [147, 244] on strong "reflective wrap up" at bounding box center [141, 250] width 68 height 12
click at [60, 119] on p "It will be the same concept except that I will build up the tower and the stude…" at bounding box center [187, 154] width 324 height 101
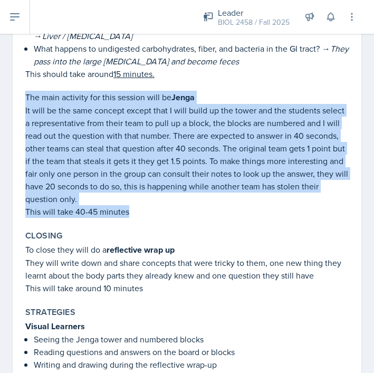
drag, startPoint x: 25, startPoint y: 57, endPoint x: 127, endPoint y: 177, distance: 157.0
click at [127, 177] on div "First will be the warm up round , students are expected to divide into pairs or…" at bounding box center [187, 3] width 324 height 430
copy div "The main activity for this session will be Jenga It will be the same concept ex…"
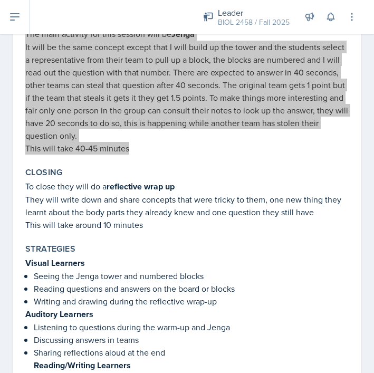
scroll to position [895, 0]
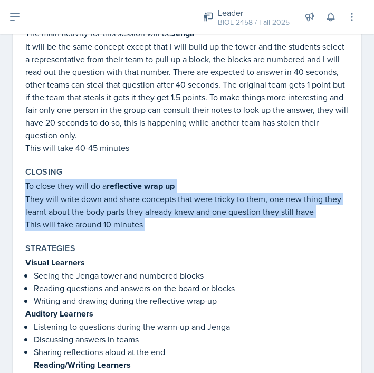
drag, startPoint x: 25, startPoint y: 148, endPoint x: 157, endPoint y: 199, distance: 141.1
click at [157, 199] on div "Content This session is going to cover the Digestive system. It will look at de…" at bounding box center [187, 335] width 324 height 2192
copy div "To close they will do a reflective wrap up They will write down and share conce…"
click at [285, 239] on div "Strategies Visual Learners Seeing the Jenga tower and numbered blocks Reading q…" at bounding box center [187, 371] width 332 height 264
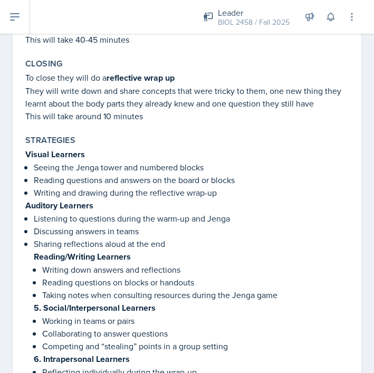
scroll to position [1013, 0]
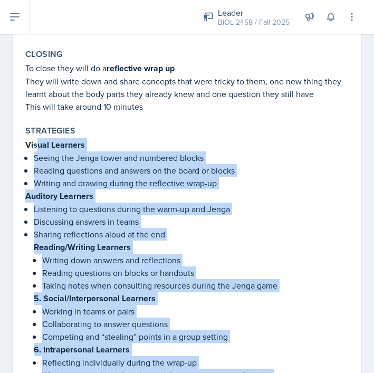
drag, startPoint x: 26, startPoint y: 107, endPoint x: 243, endPoint y: 345, distance: 321.7
click at [243, 345] on div "Strategies Visual Learners Seeing the Jenga tower and numbered blocks Reading q…" at bounding box center [187, 253] width 332 height 264
copy div "Visual Learners Seeing the Jenga tower and numbered blocks Reading questions an…"
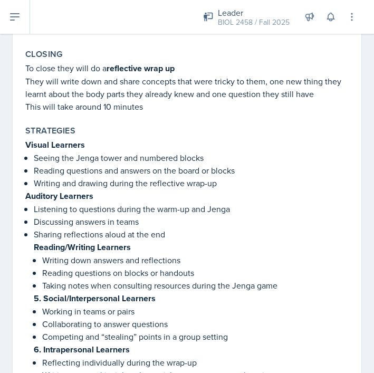
click at [295, 79] on div "Content This session is going to cover the Digestive system. It will look at de…" at bounding box center [187, 217] width 324 height 2192
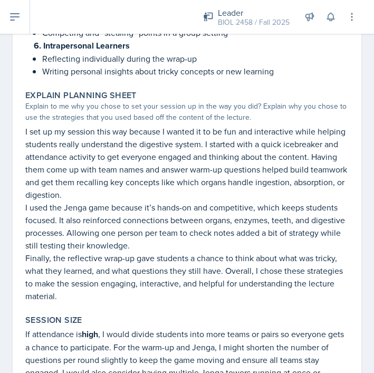
scroll to position [1320, 0]
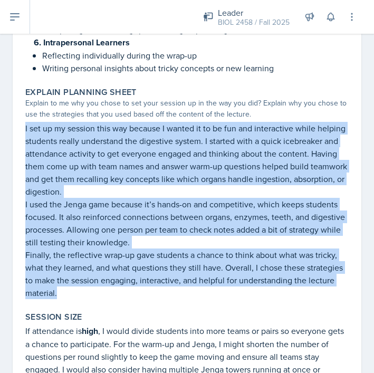
drag, startPoint x: 24, startPoint y: 85, endPoint x: 136, endPoint y: 255, distance: 203.2
click at [136, 255] on div "Explain Planning Sheet Explain to me why you chose to set your session up in th…" at bounding box center [187, 193] width 332 height 221
copy div "I set up my session this way because I wanted it to be fun and interactive whil…"
click at [180, 249] on p "Finally, the reflective wrap-up gave students a chance to think about what was …" at bounding box center [187, 274] width 324 height 51
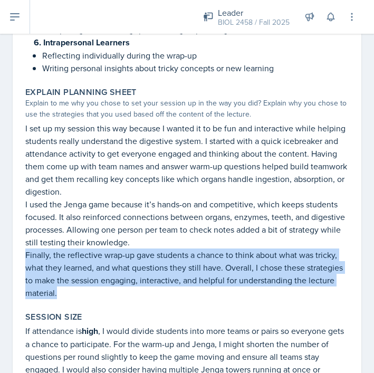
drag, startPoint x: 25, startPoint y: 214, endPoint x: 75, endPoint y: 247, distance: 59.9
click at [75, 249] on p "Finally, the reflective wrap-up gave students a chance to think about what was …" at bounding box center [187, 274] width 324 height 51
copy p "Finally, the reflective wrap-up gave students a chance to think about what was …"
click at [253, 250] on p "Finally, the reflective wrap-up gave students a chance to think about what was …" at bounding box center [187, 274] width 324 height 51
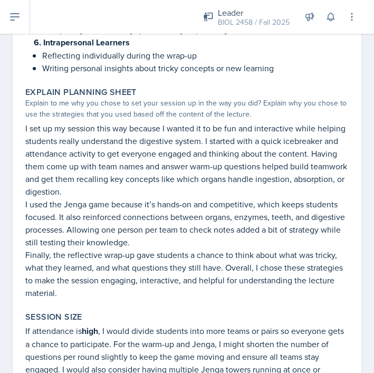
click at [253, 250] on p "Finally, the reflective wrap-up gave students a chance to think about what was …" at bounding box center [187, 274] width 324 height 51
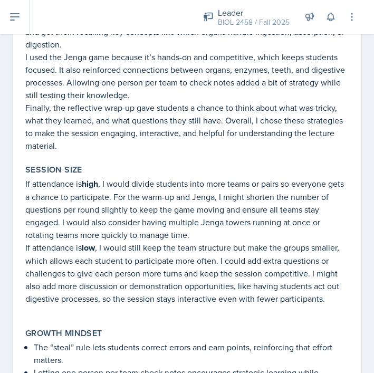
scroll to position [1457, 0]
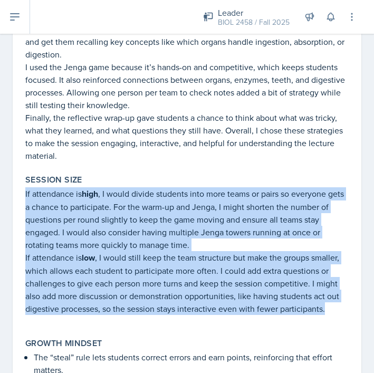
drag, startPoint x: 25, startPoint y: 153, endPoint x: 131, endPoint y: 279, distance: 164.1
click at [131, 279] on div "If attendance is high , I would divide students into more teams or pairs so eve…" at bounding box center [187, 256] width 324 height 138
copy div "If attendance is high , I would divide students into more teams or pairs so eve…"
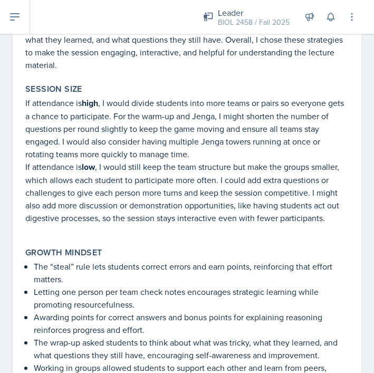
scroll to position [1599, 0]
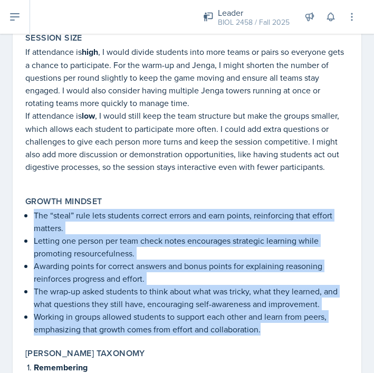
drag, startPoint x: 35, startPoint y: 175, endPoint x: 250, endPoint y: 297, distance: 247.1
click at [250, 297] on div "Growth Mindset The “steal” rule lets students correct errors and earn points, r…" at bounding box center [187, 266] width 332 height 148
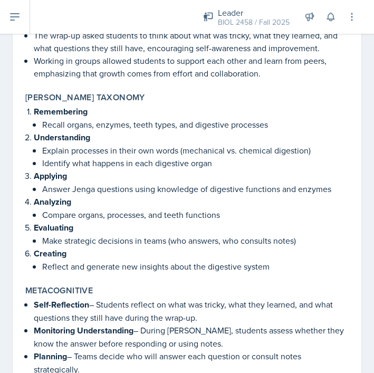
scroll to position [1856, 0]
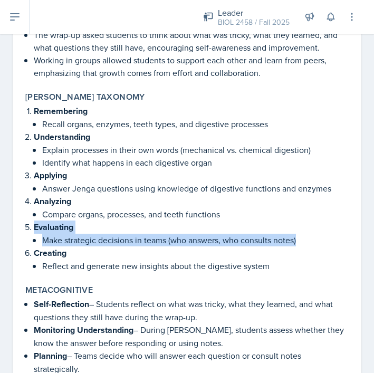
drag, startPoint x: 34, startPoint y: 187, endPoint x: 305, endPoint y: 198, distance: 271.0
click at [305, 221] on li "Evaluating Make strategic decisions in teams (who answers, who consults notes)" at bounding box center [191, 234] width 315 height 26
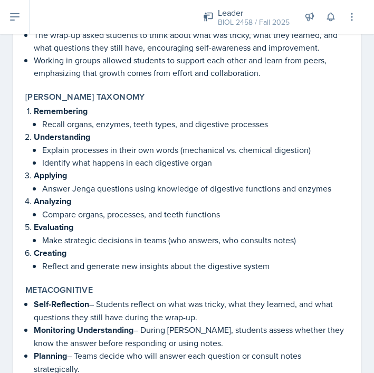
click at [249, 298] on p "Self-Reflection – Students reflect on what was tricky, what they learned, and w…" at bounding box center [191, 311] width 315 height 26
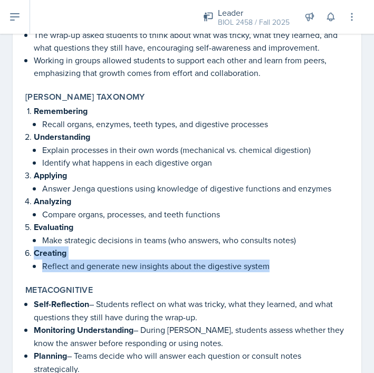
drag, startPoint x: 35, startPoint y: 212, endPoint x: 269, endPoint y: 230, distance: 234.0
click at [269, 230] on div "Bloom's Taxonomy Remembering Recall organs, enzymes, teeth types, and digestive…" at bounding box center [187, 182] width 332 height 189
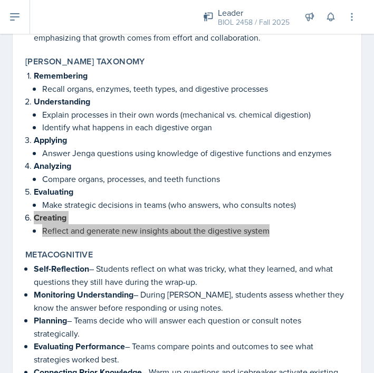
scroll to position [1934, 0]
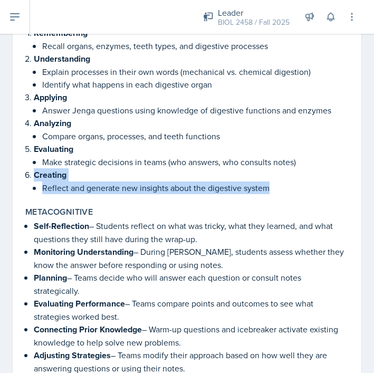
drag, startPoint x: 34, startPoint y: 185, endPoint x: 198, endPoint y: 321, distance: 212.6
click at [198, 321] on ul "Self-Reflection – Students reflect on what was tricky, what they learned, and w…" at bounding box center [191, 297] width 315 height 155
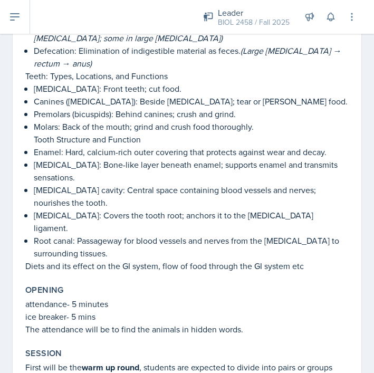
scroll to position [0, 0]
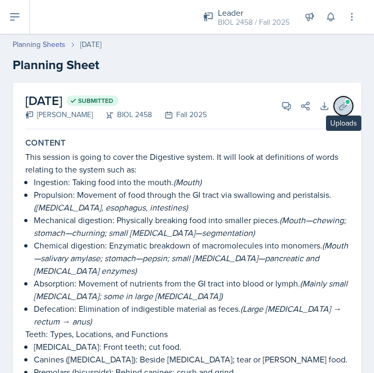
click at [345, 102] on span at bounding box center [348, 102] width 6 height 6
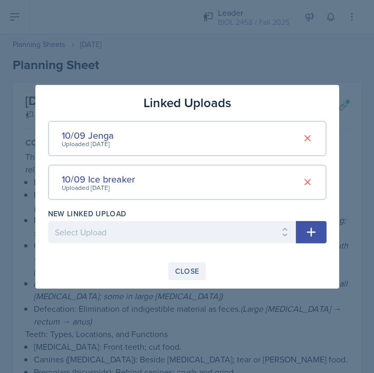
click at [192, 270] on div "Close" at bounding box center [187, 271] width 24 height 8
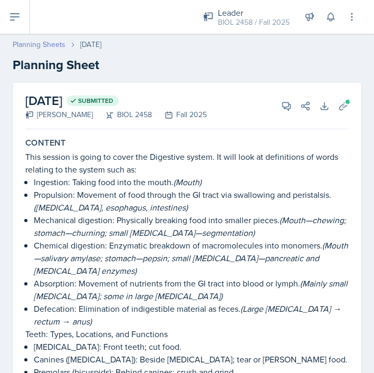
click at [38, 48] on link "Planning Sheets" at bounding box center [39, 44] width 53 height 11
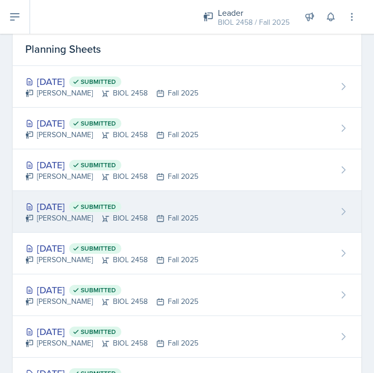
scroll to position [71, 0]
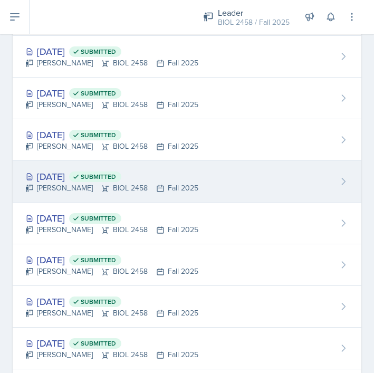
click at [94, 176] on div "Sep 25th, 2025 Submitted" at bounding box center [111, 176] width 173 height 14
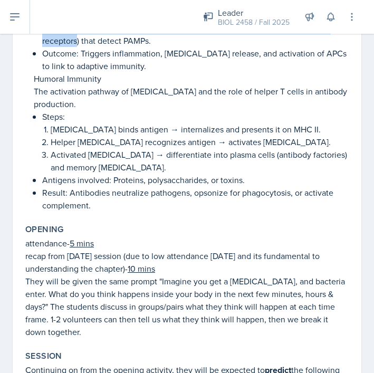
scroll to position [449, 0]
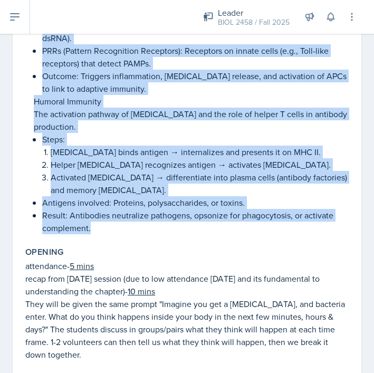
drag, startPoint x: 35, startPoint y: 191, endPoint x: 99, endPoint y: 216, distance: 68.7
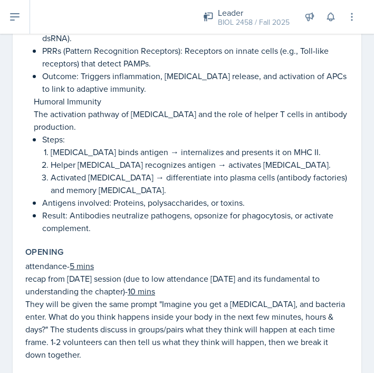
click at [148, 260] on p "attendance- 5 mins" at bounding box center [187, 266] width 324 height 13
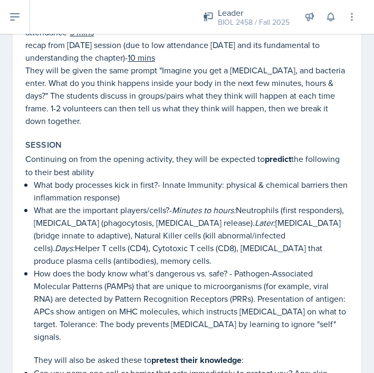
scroll to position [698, 0]
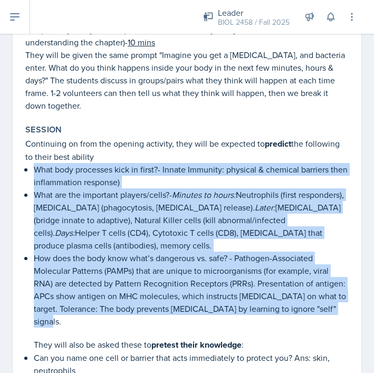
drag, startPoint x: 33, startPoint y: 143, endPoint x: 120, endPoint y: 292, distance: 172.5
click at [120, 292] on ul "What body processes kick in first?- Innate Immunity: physical & chemical barrie…" at bounding box center [191, 333] width 315 height 341
click at [120, 292] on p "How does the body know what’s dangerous vs. safe? - Pathogen-Associated Molecul…" at bounding box center [191, 290] width 315 height 76
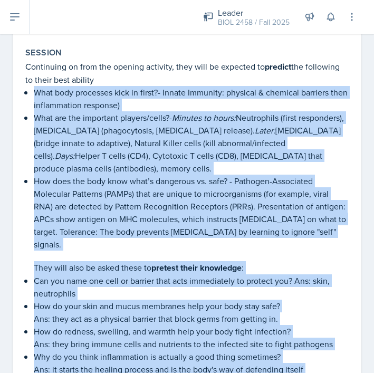
scroll to position [928, 0]
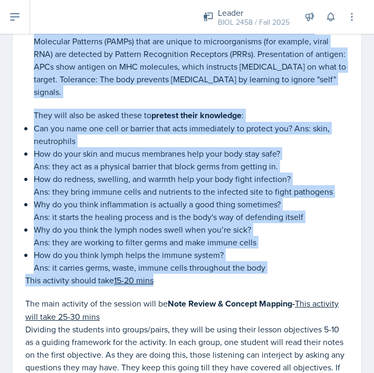
drag, startPoint x: 35, startPoint y: 144, endPoint x: 107, endPoint y: 269, distance: 144.5
click at [107, 269] on div "Continuing on from the opening activity, they will be expected to predict the f…" at bounding box center [187, 363] width 324 height 910
click at [209, 287] on p at bounding box center [187, 292] width 324 height 11
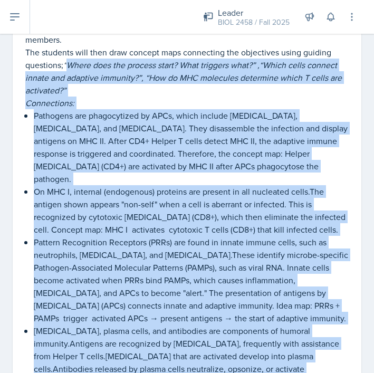
scroll to position [1379, 0]
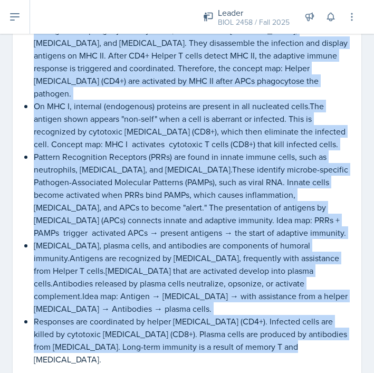
drag, startPoint x: 67, startPoint y: 118, endPoint x: 85, endPoint y: 304, distance: 187.2
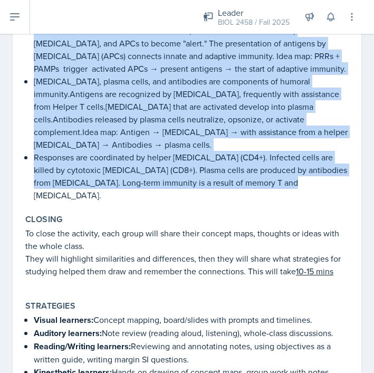
scroll to position [1551, 0]
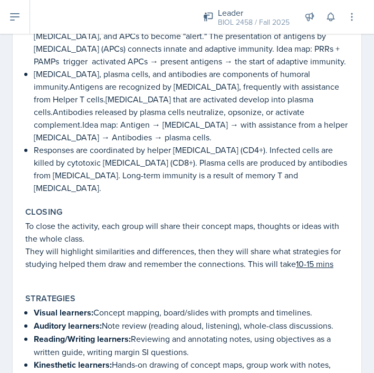
click at [152, 245] on p "They will highlight similarities and differences, then they will share what str…" at bounding box center [187, 257] width 324 height 25
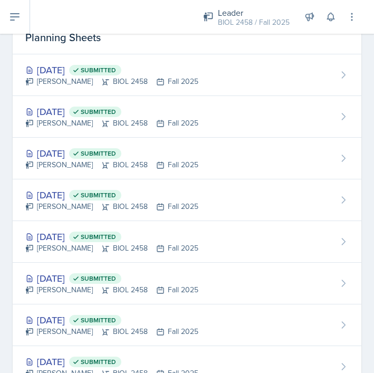
scroll to position [48, 0]
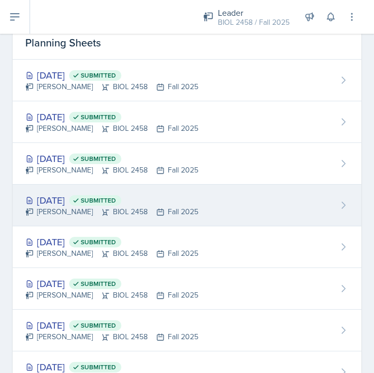
click at [92, 200] on div "Sep 25th, 2025 Submitted" at bounding box center [111, 200] width 173 height 14
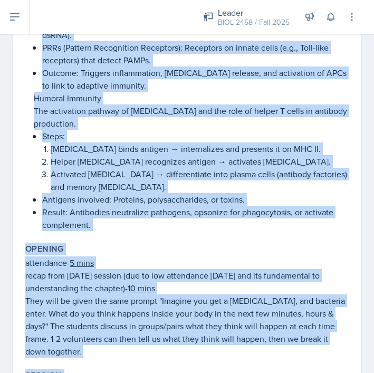
scroll to position [535, 0]
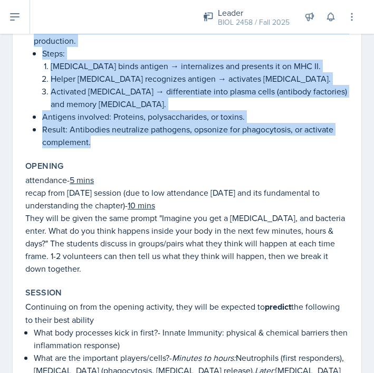
drag, startPoint x: 35, startPoint y: 113, endPoint x: 98, endPoint y: 137, distance: 67.2
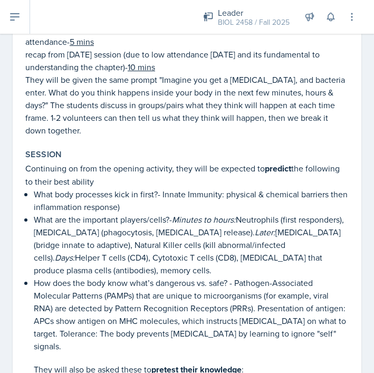
scroll to position [549, 0]
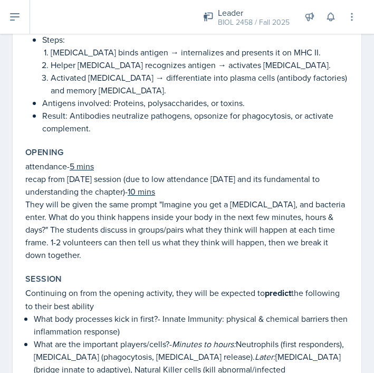
click at [102, 198] on p "They will be given the same prompt "Imagine you get a paper cut, and bacteria e…" at bounding box center [187, 229] width 324 height 63
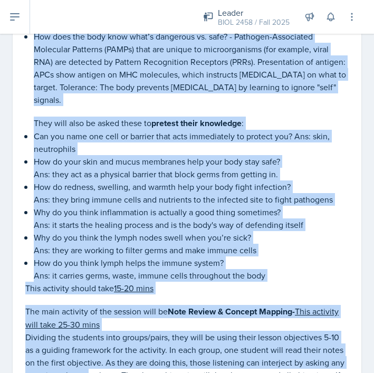
scroll to position [920, 0]
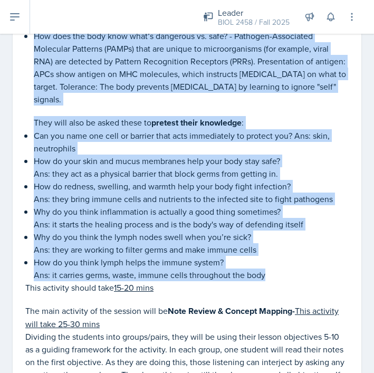
drag, startPoint x: 27, startPoint y: 96, endPoint x: 273, endPoint y: 245, distance: 288.3
click at [273, 245] on div "Continuing on from the opening activity, they will be expected to predict the f…" at bounding box center [187, 370] width 324 height 910
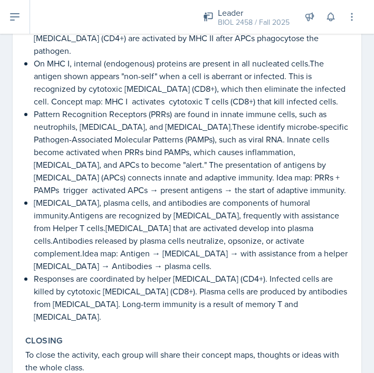
scroll to position [1499, 0]
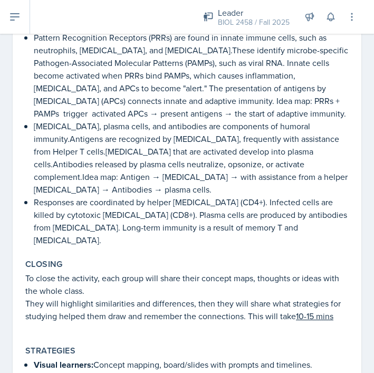
click at [103, 272] on p "To close the activity, each group will share their concept maps, thoughts or id…" at bounding box center [187, 284] width 324 height 25
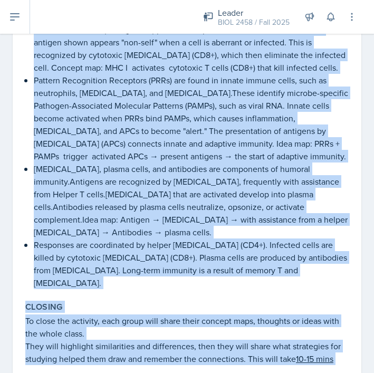
scroll to position [1634, 0]
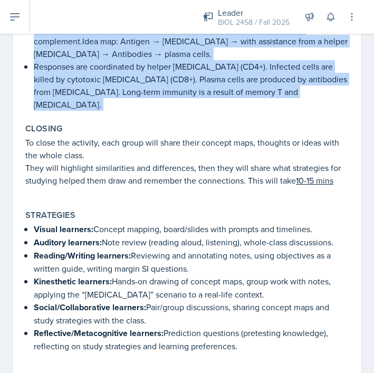
drag, startPoint x: 67, startPoint y: 116, endPoint x: 99, endPoint y: 56, distance: 68.0
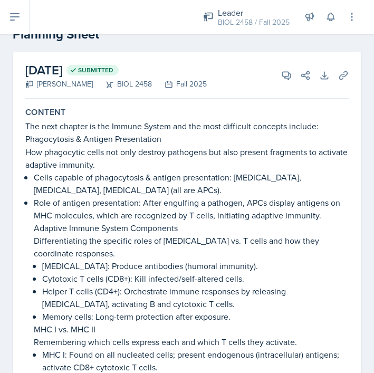
scroll to position [0, 0]
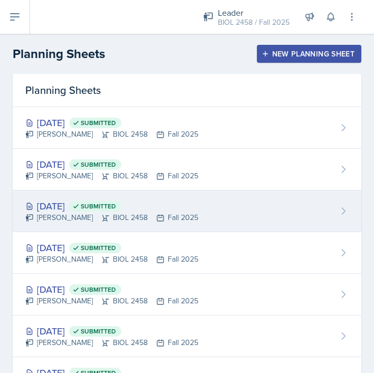
click at [88, 202] on div "Oct 1st, 2025 Submitted" at bounding box center [111, 206] width 173 height 14
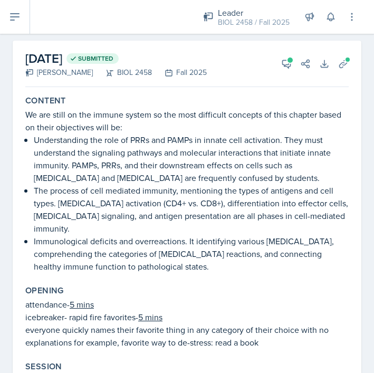
scroll to position [44, 0]
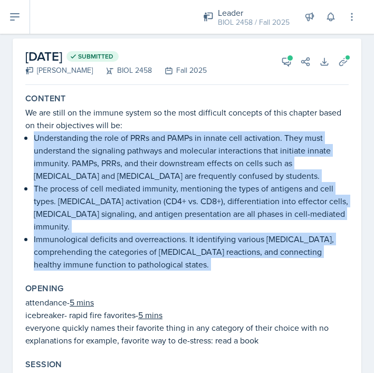
drag, startPoint x: 34, startPoint y: 139, endPoint x: 88, endPoint y: 267, distance: 138.4
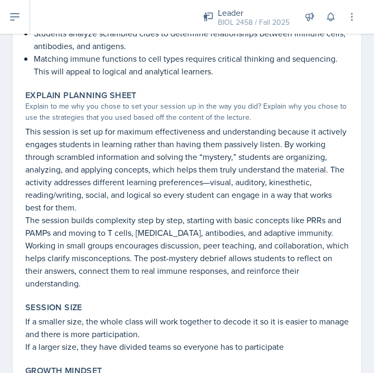
scroll to position [733, 0]
